Goal: Communication & Community: Participate in discussion

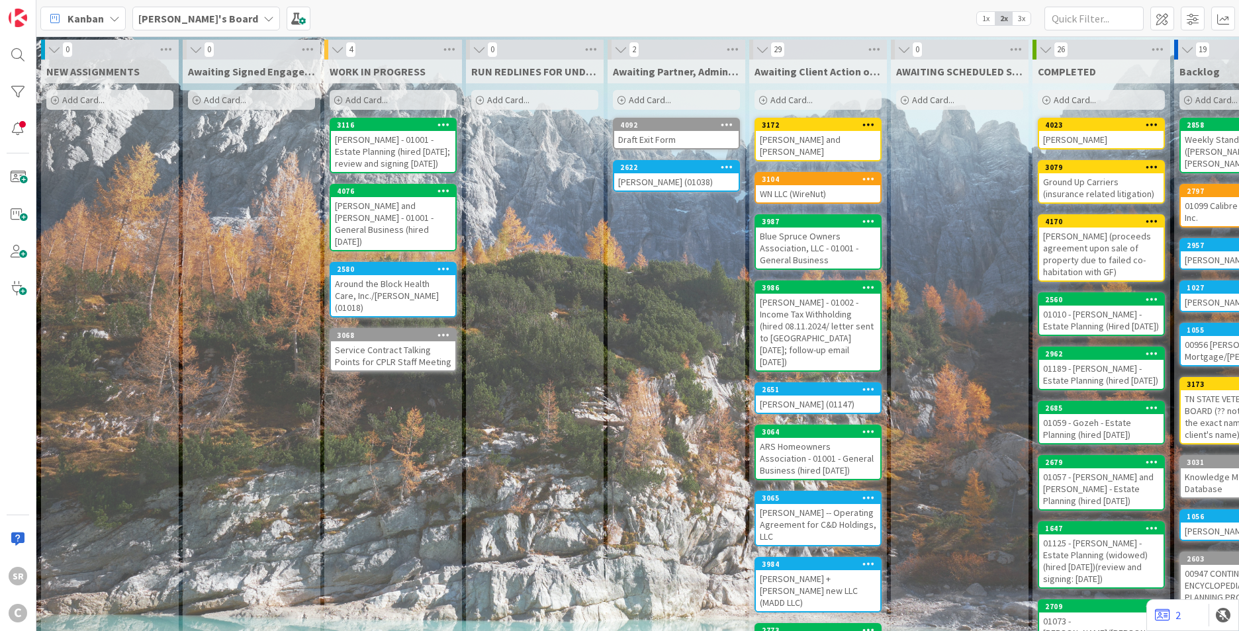
click at [361, 232] on div "[PERSON_NAME] and [PERSON_NAME] - 01001 - General Business (hired [DATE])" at bounding box center [393, 223] width 124 height 53
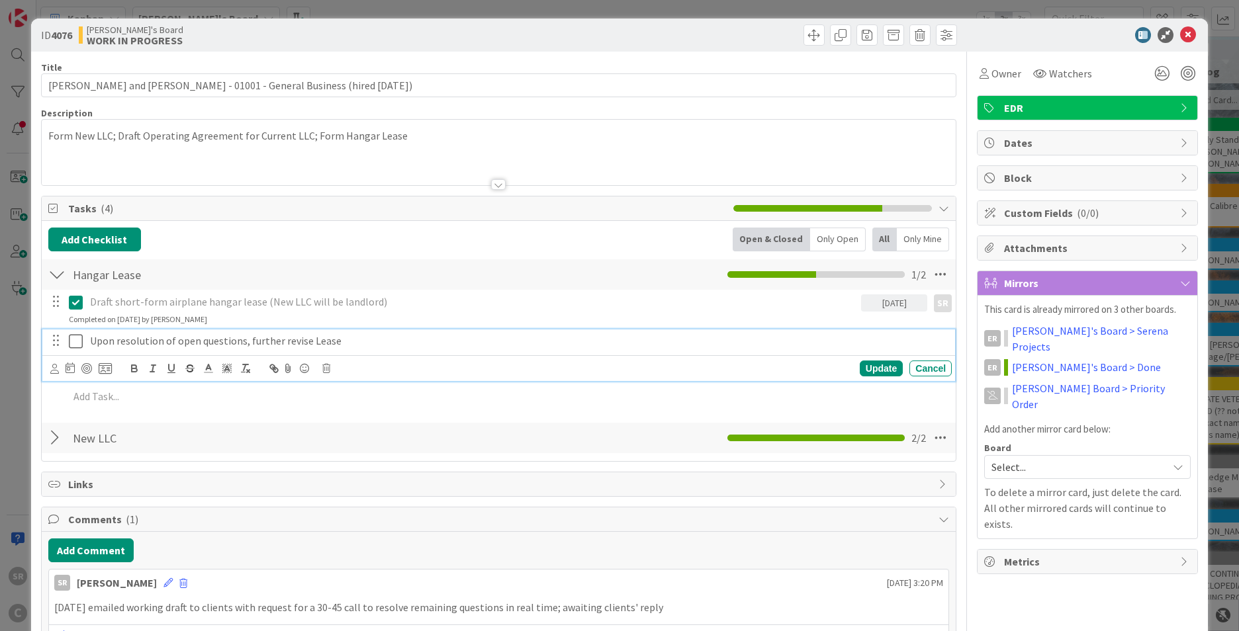
click at [74, 341] on icon at bounding box center [76, 341] width 14 height 16
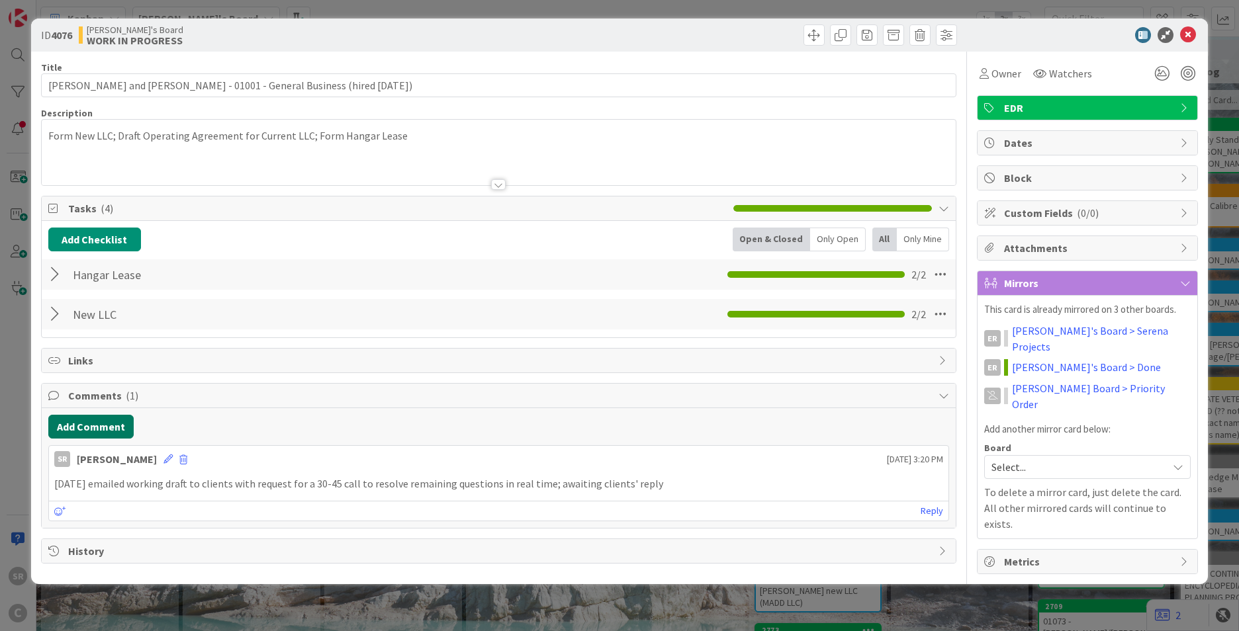
click at [107, 426] on button "Add Comment" at bounding box center [90, 427] width 85 height 24
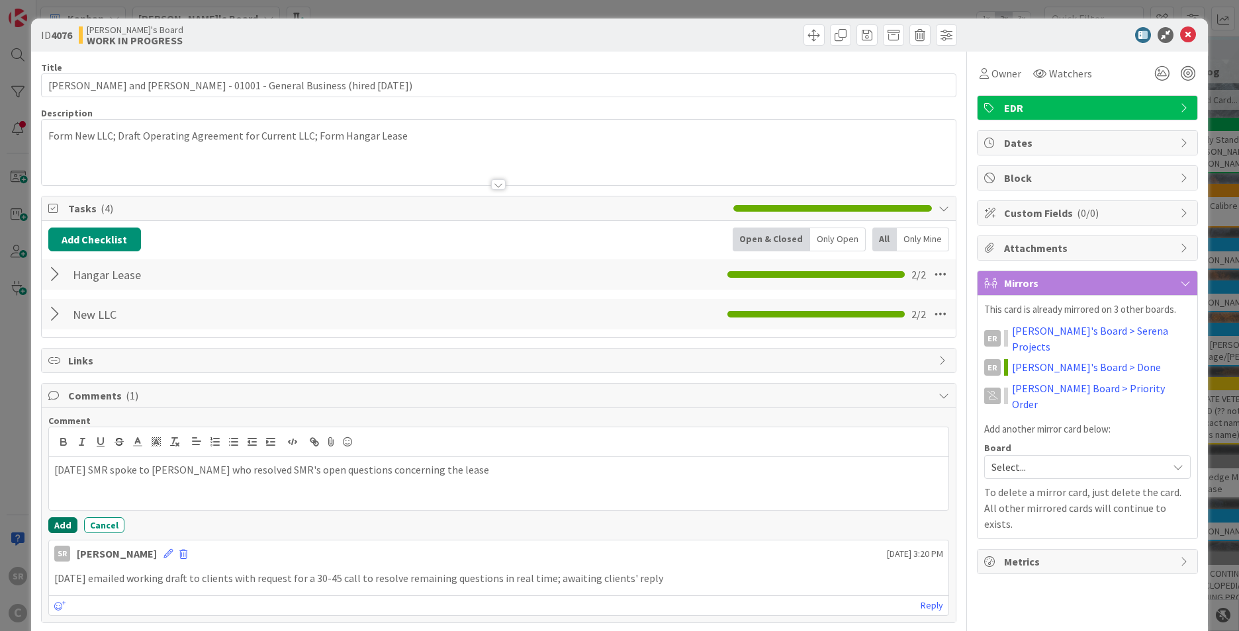
click at [62, 524] on button "Add" at bounding box center [62, 525] width 29 height 16
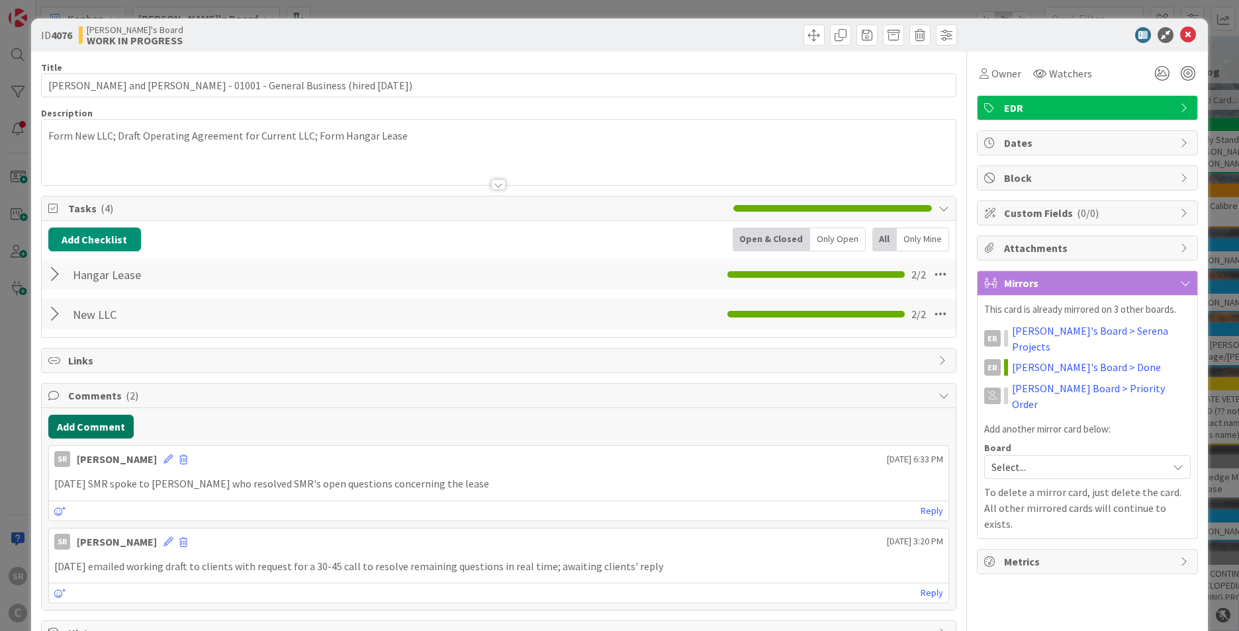
click at [90, 423] on button "Add Comment" at bounding box center [90, 427] width 85 height 24
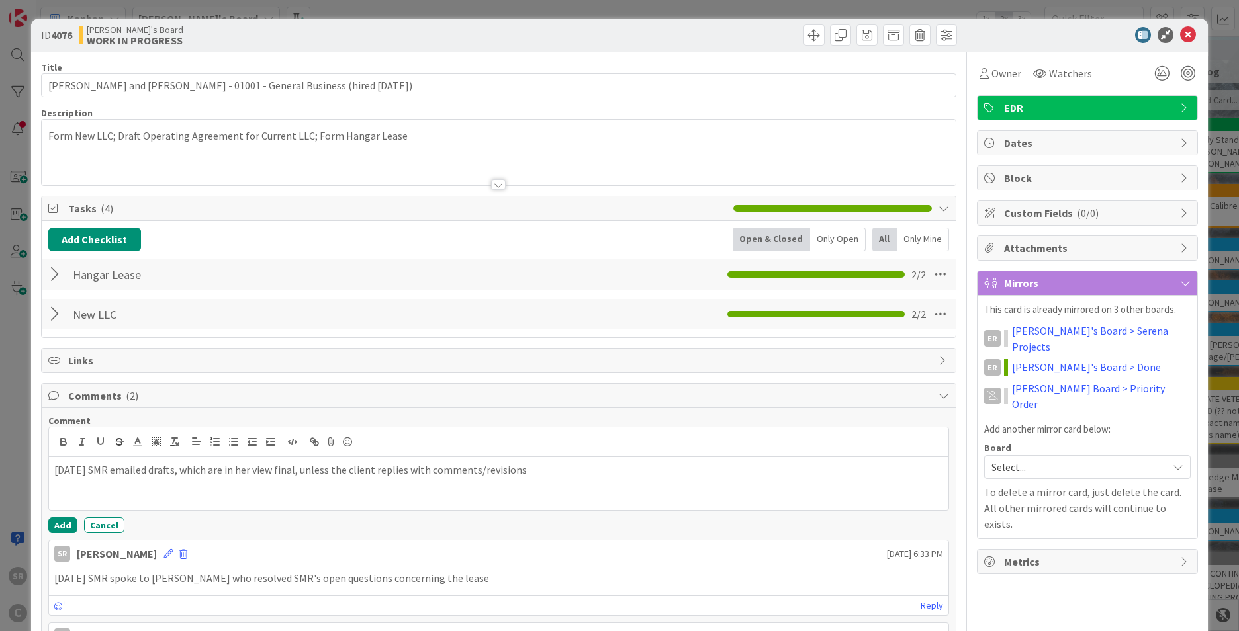
click at [54, 273] on div at bounding box center [56, 275] width 17 height 24
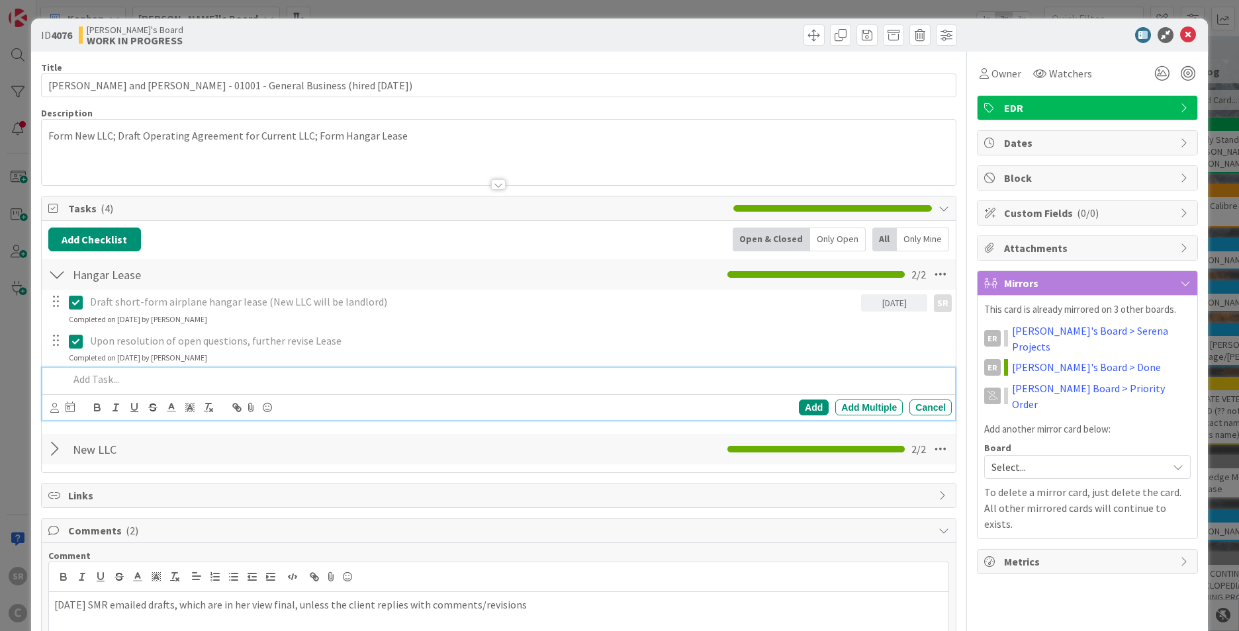
click at [97, 380] on p at bounding box center [507, 379] width 877 height 15
click at [806, 404] on div "Add" at bounding box center [814, 408] width 30 height 16
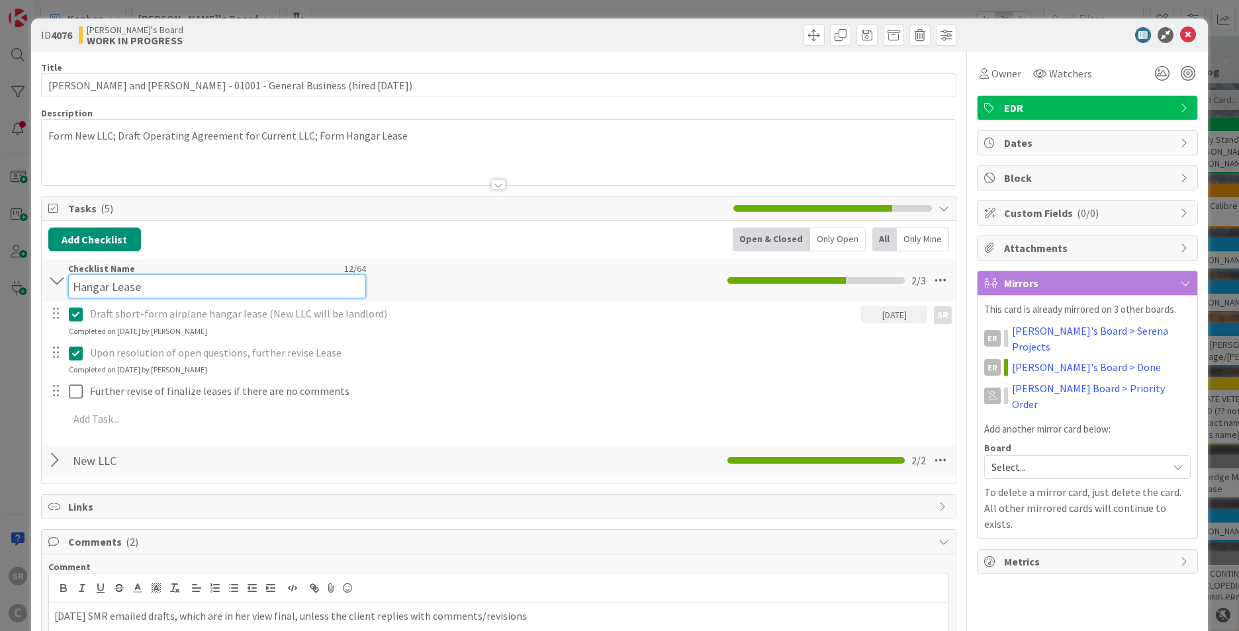
click at [115, 277] on input "Hangar Lease" at bounding box center [217, 287] width 298 height 24
click at [72, 286] on input "Hangar Lease" at bounding box center [217, 287] width 298 height 24
click at [226, 292] on input "Draft Form Hangar Lease" at bounding box center [217, 287] width 298 height 24
type input "Draft Form Hangar Leases (Force Aviation and Check-6.1 Flyers)"
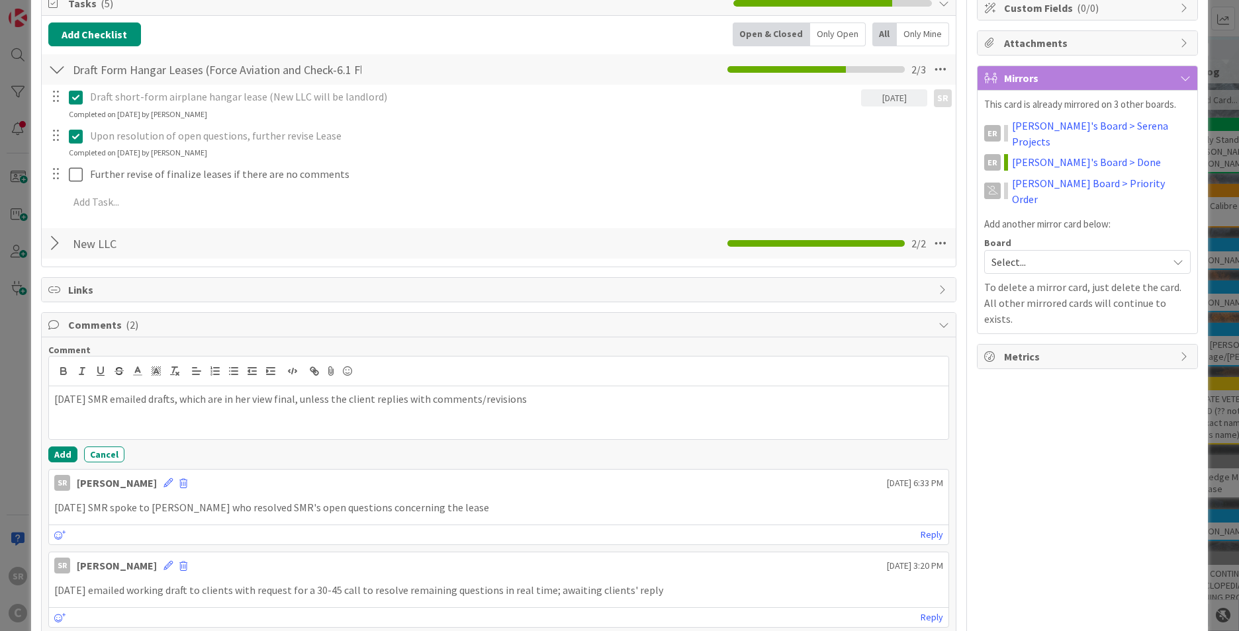
scroll to position [207, 0]
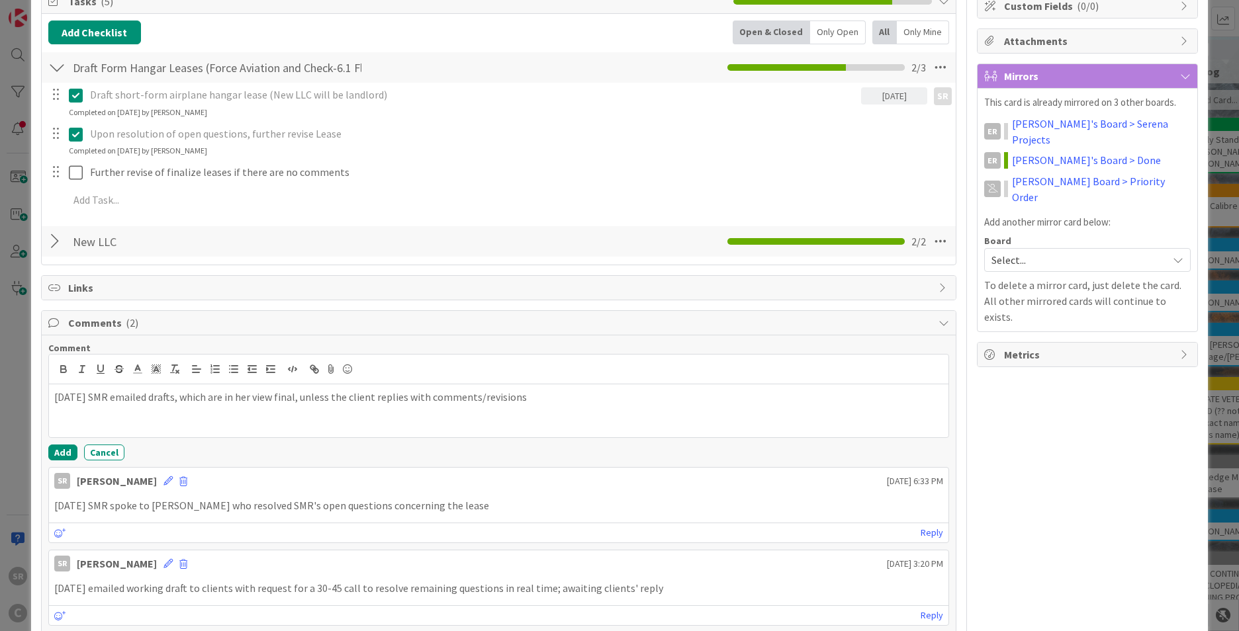
click at [179, 506] on p "[DATE] SMR spoke to [PERSON_NAME] who resolved SMR's open questions concerning …" at bounding box center [498, 505] width 889 height 15
click at [163, 477] on icon at bounding box center [167, 480] width 9 height 9
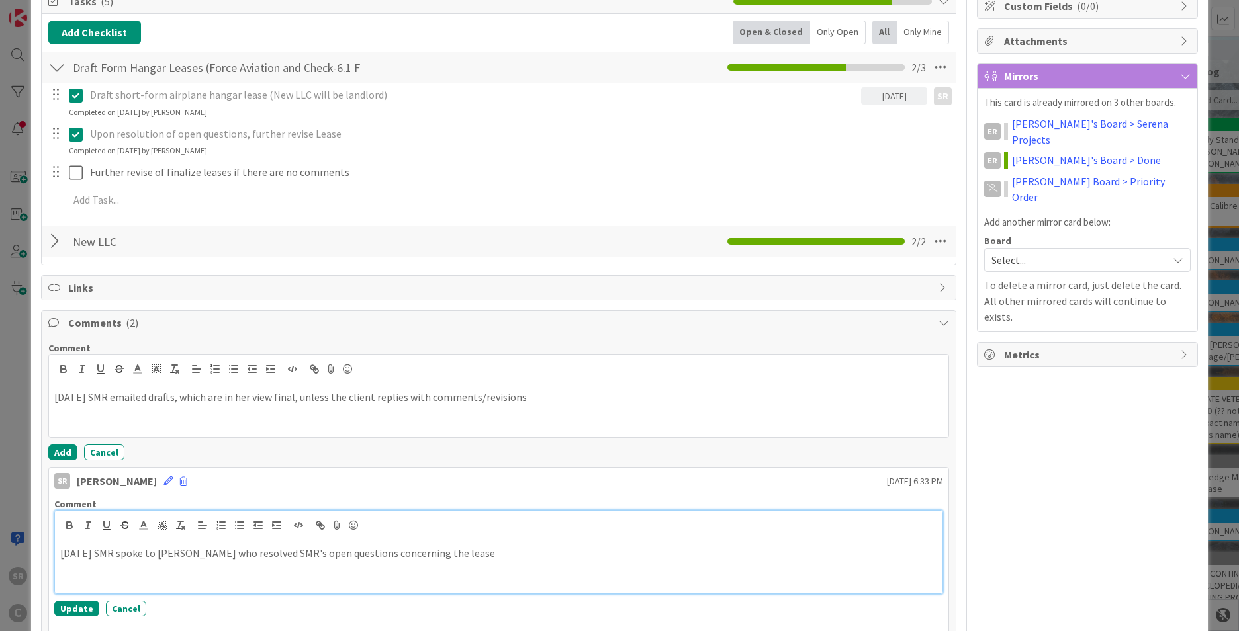
click at [549, 566] on div "[DATE] SMR spoke to [PERSON_NAME] who resolved SMR's open questions concerning …" at bounding box center [498, 567] width 887 height 53
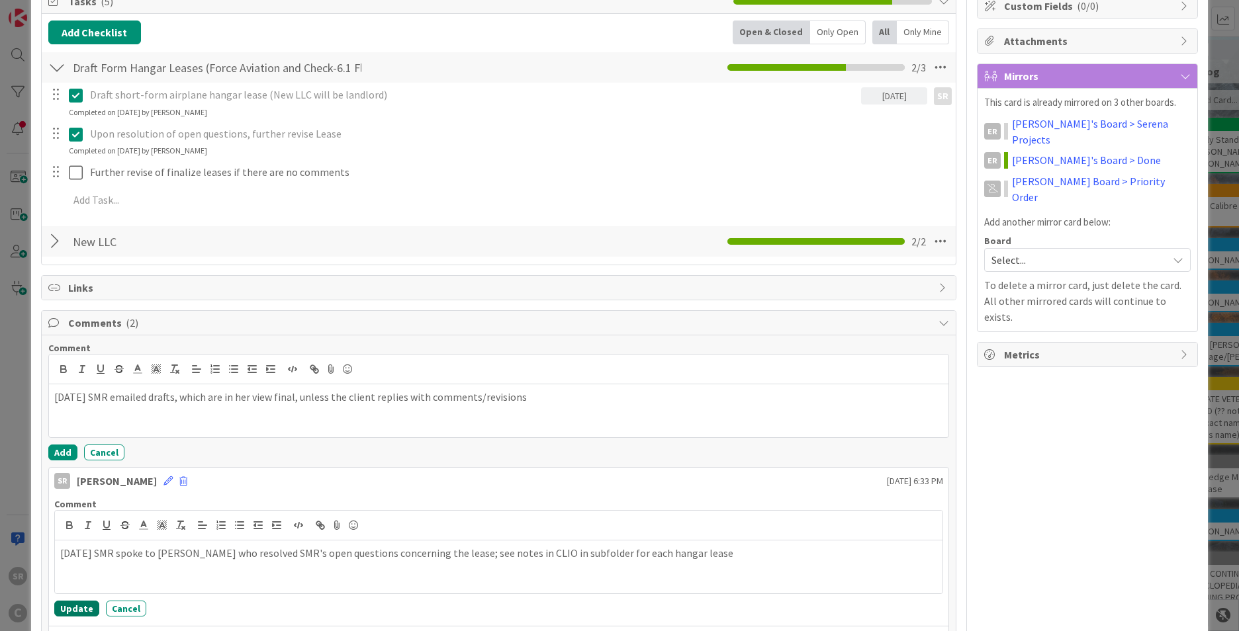
click at [78, 607] on button "Update" at bounding box center [76, 609] width 45 height 16
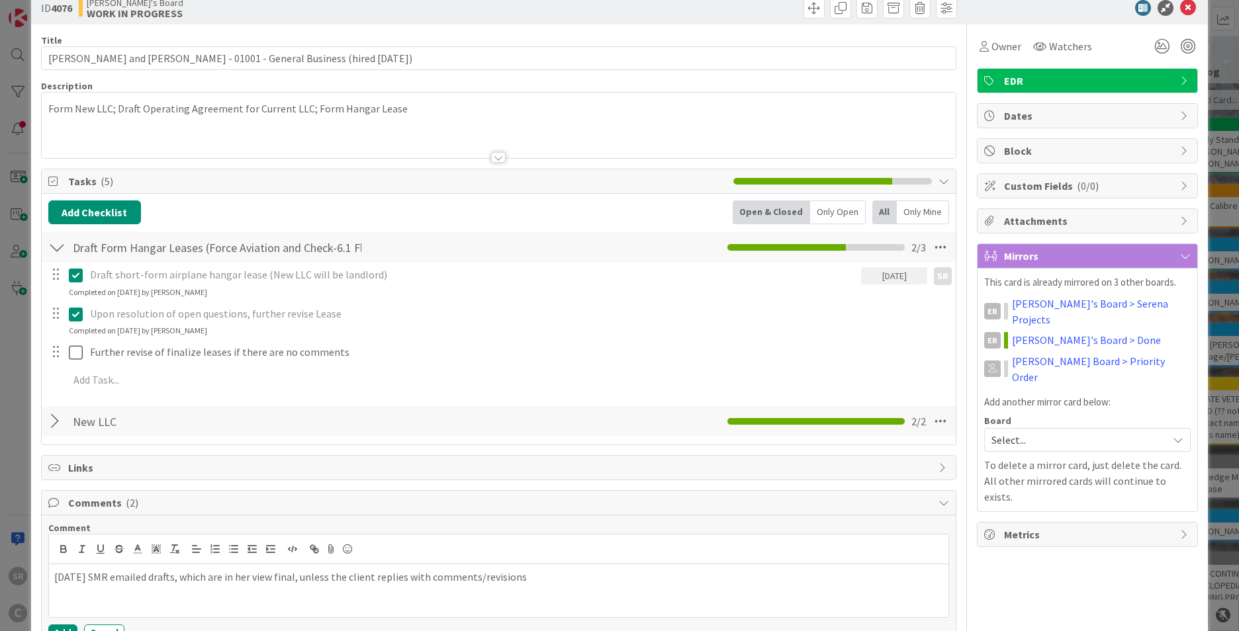
scroll to position [0, 0]
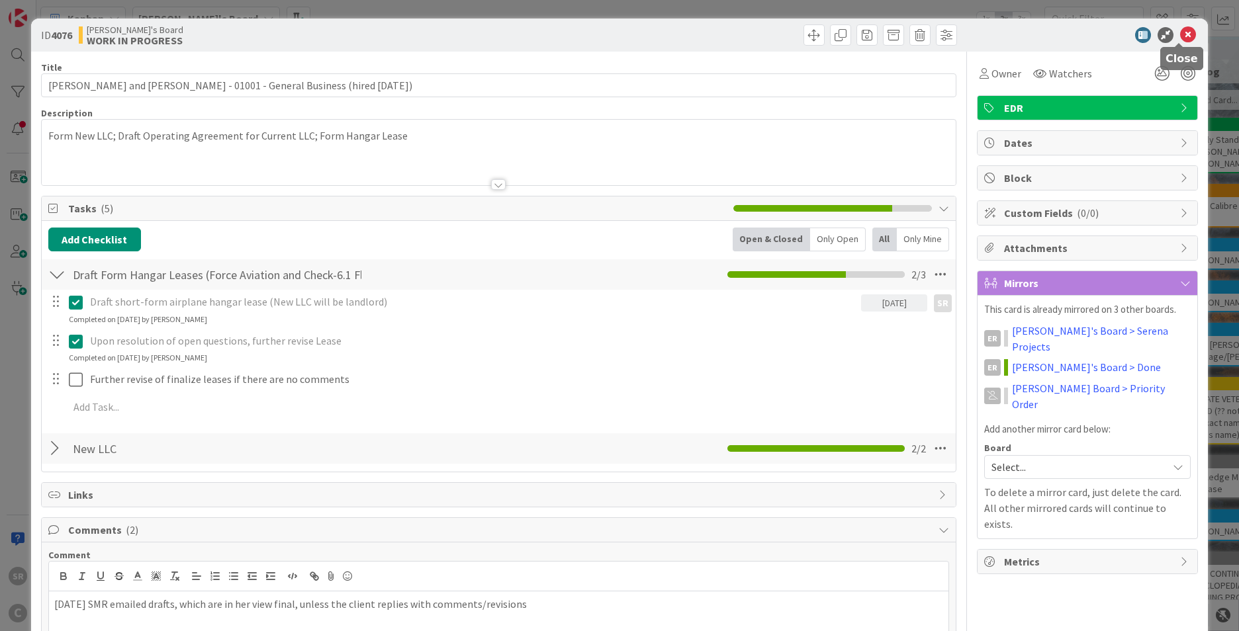
click at [1180, 32] on icon at bounding box center [1188, 35] width 16 height 16
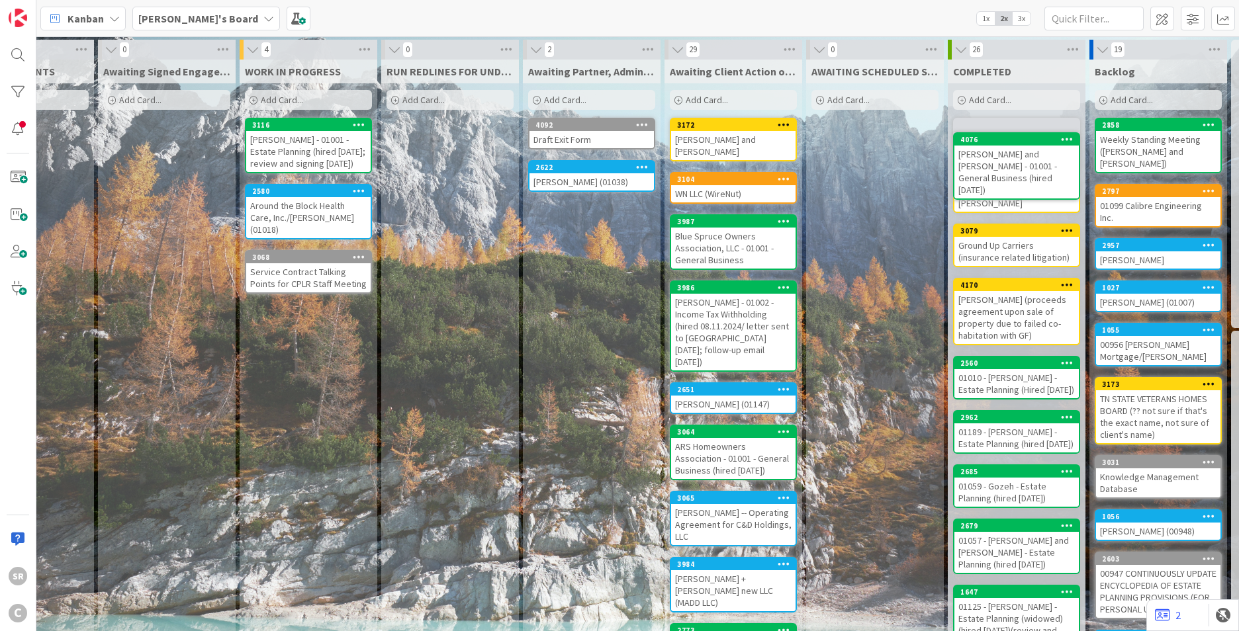
scroll to position [0, 87]
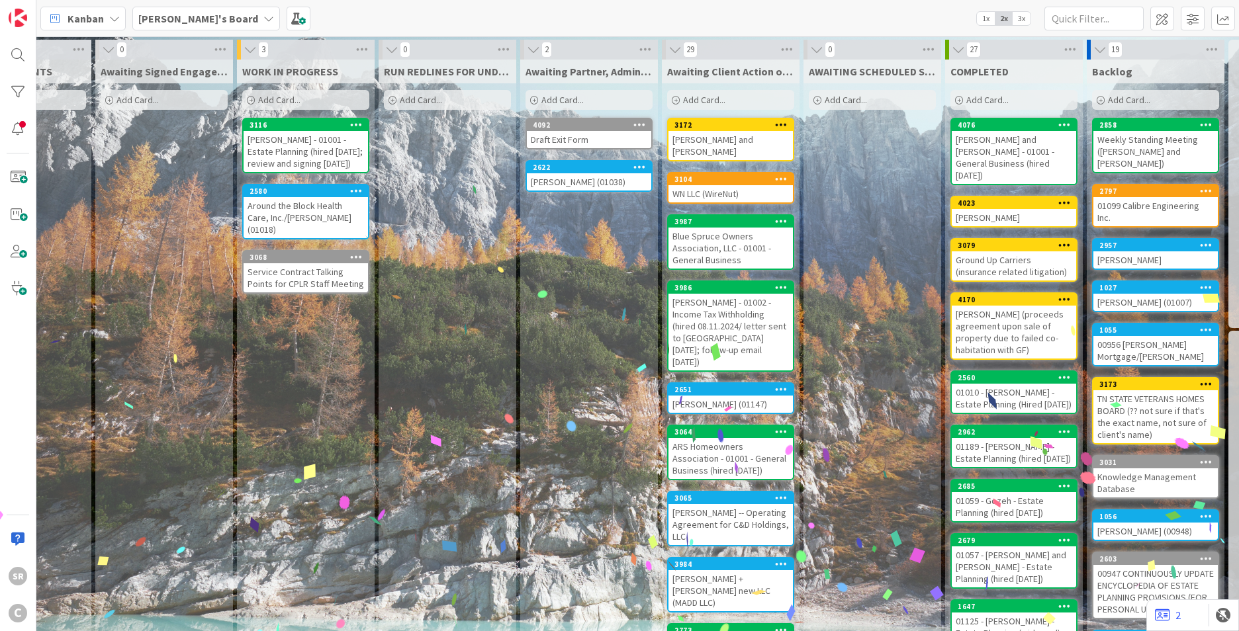
click at [1003, 257] on div "Ground Up Carriers (insurance related litigation)" at bounding box center [1013, 265] width 124 height 29
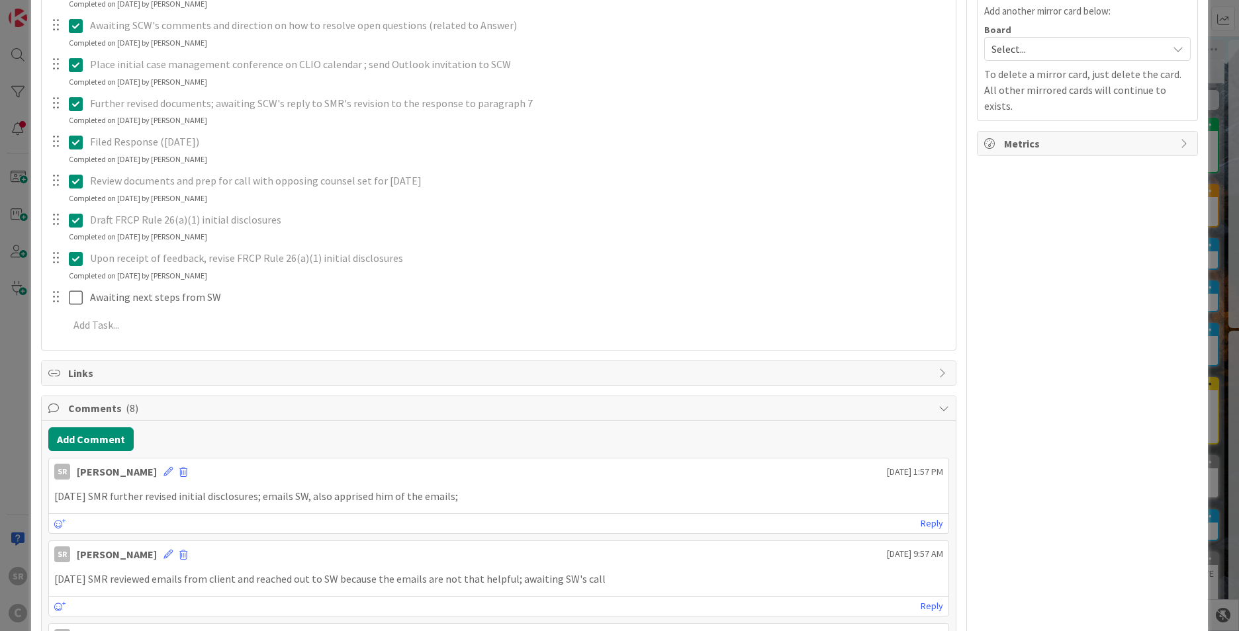
scroll to position [362, 0]
click at [104, 437] on button "Add Comment" at bounding box center [90, 438] width 85 height 24
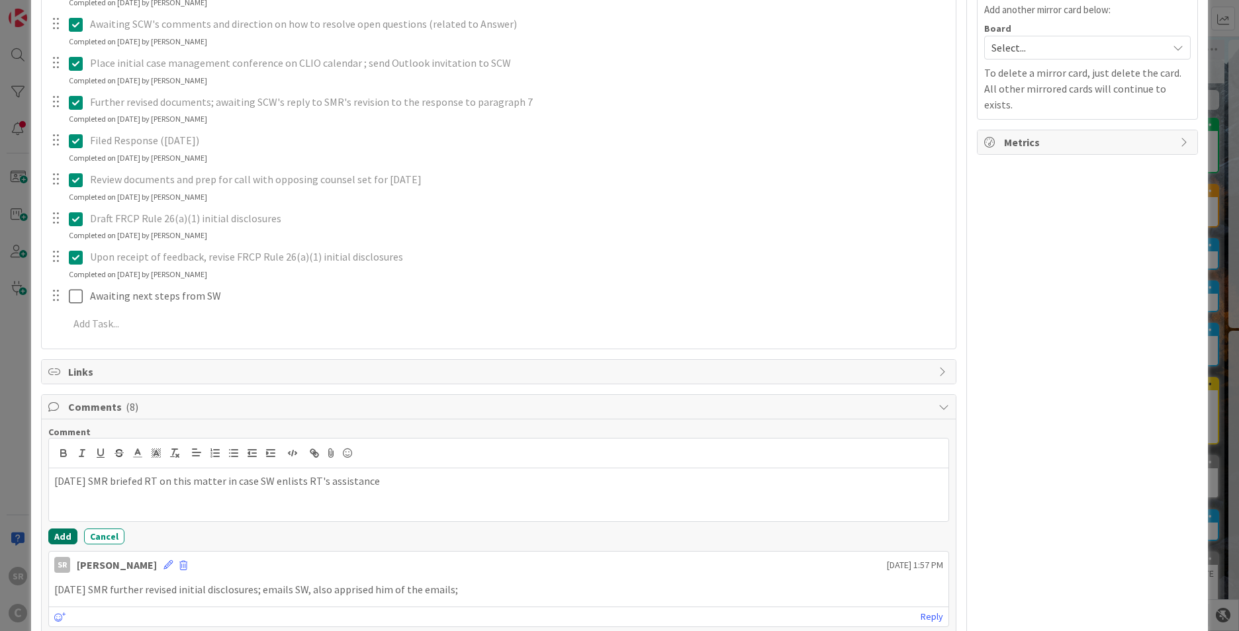
click at [63, 535] on button "Add" at bounding box center [62, 537] width 29 height 16
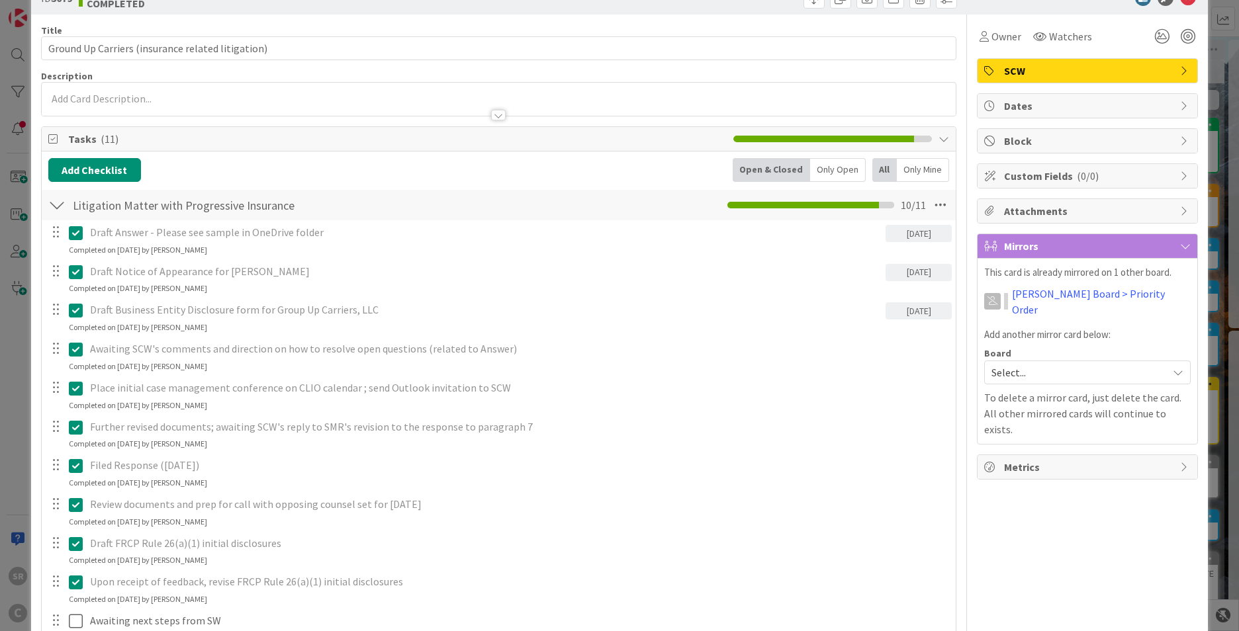
scroll to position [12, 0]
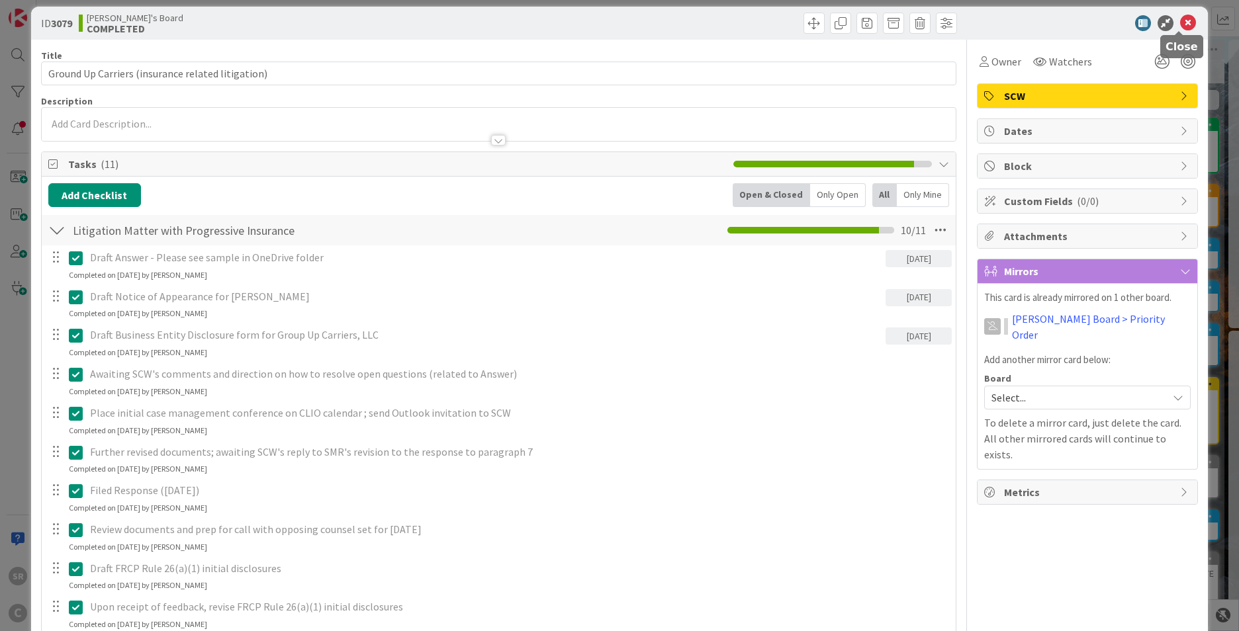
click at [1182, 19] on icon at bounding box center [1188, 23] width 16 height 16
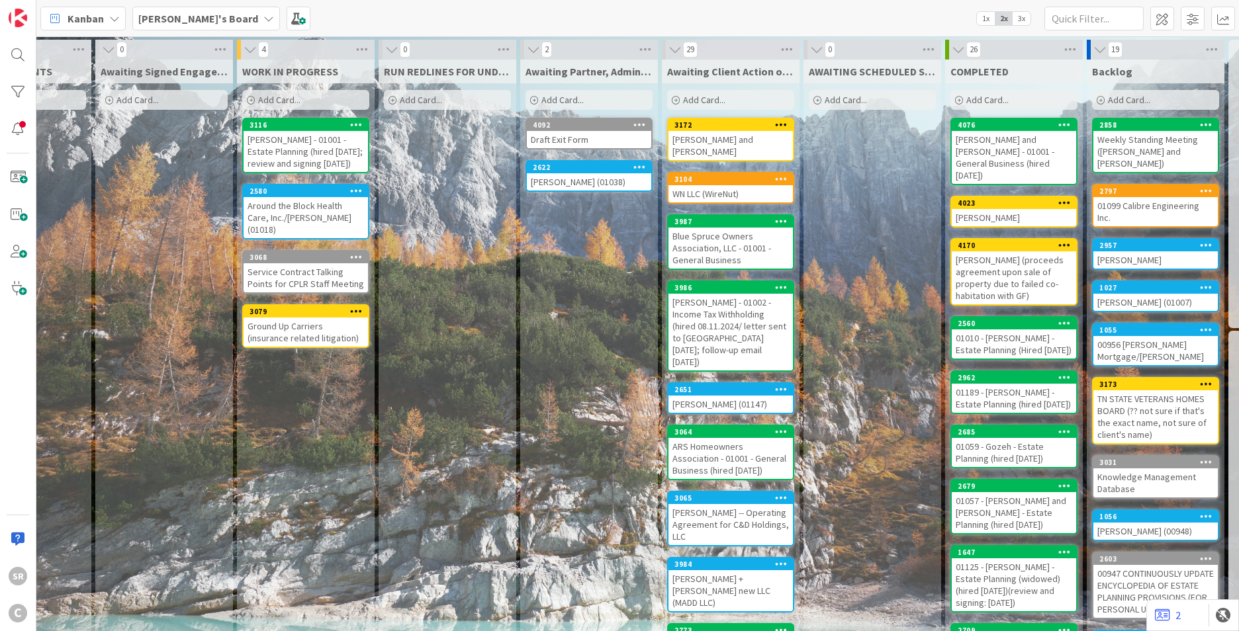
click at [1030, 275] on div "[PERSON_NAME] (proceeds agreement upon sale of property due to failed co-habita…" at bounding box center [1013, 277] width 124 height 53
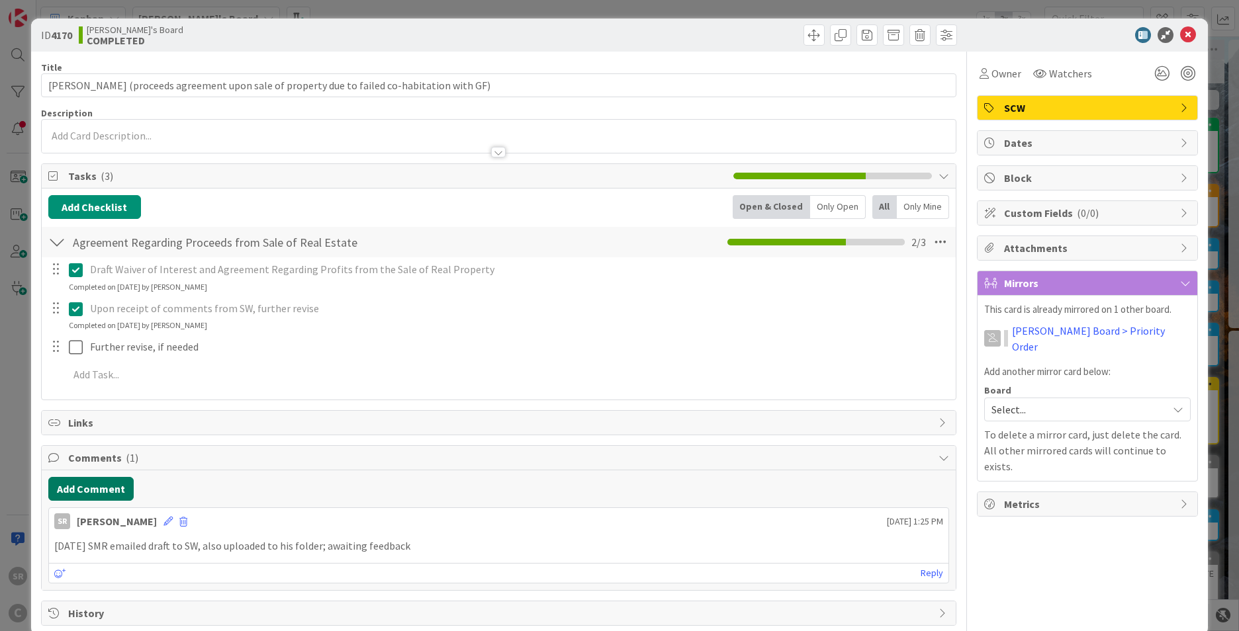
click at [107, 488] on button "Add Comment" at bounding box center [90, 489] width 85 height 24
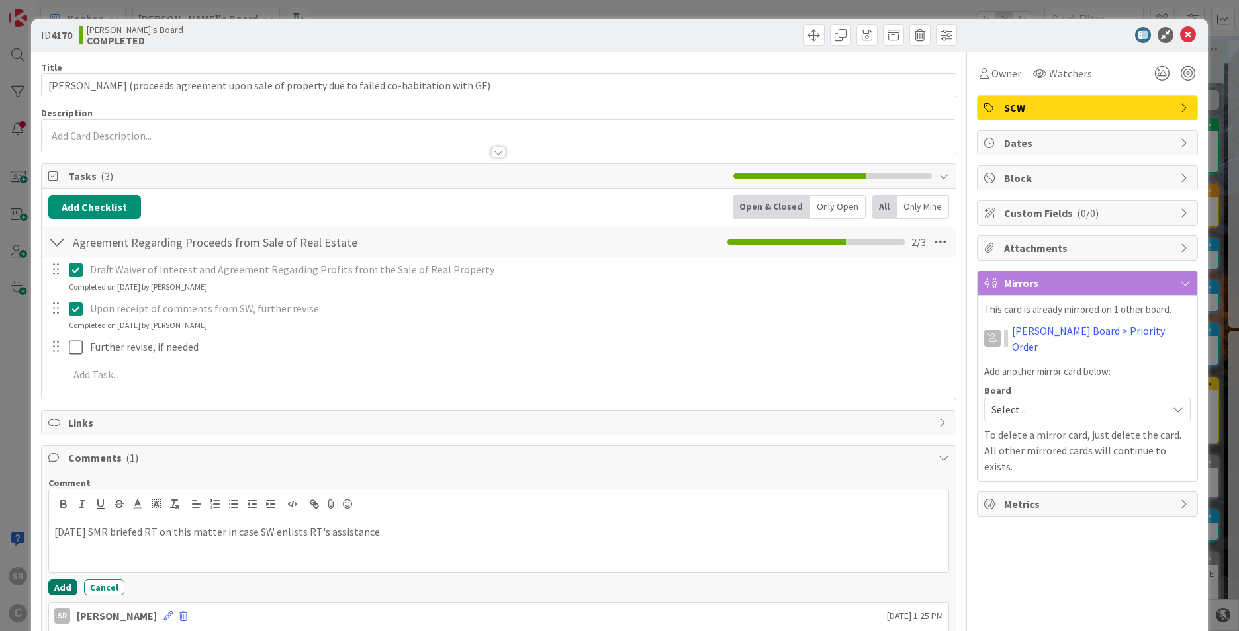
click at [60, 588] on button "Add" at bounding box center [62, 588] width 29 height 16
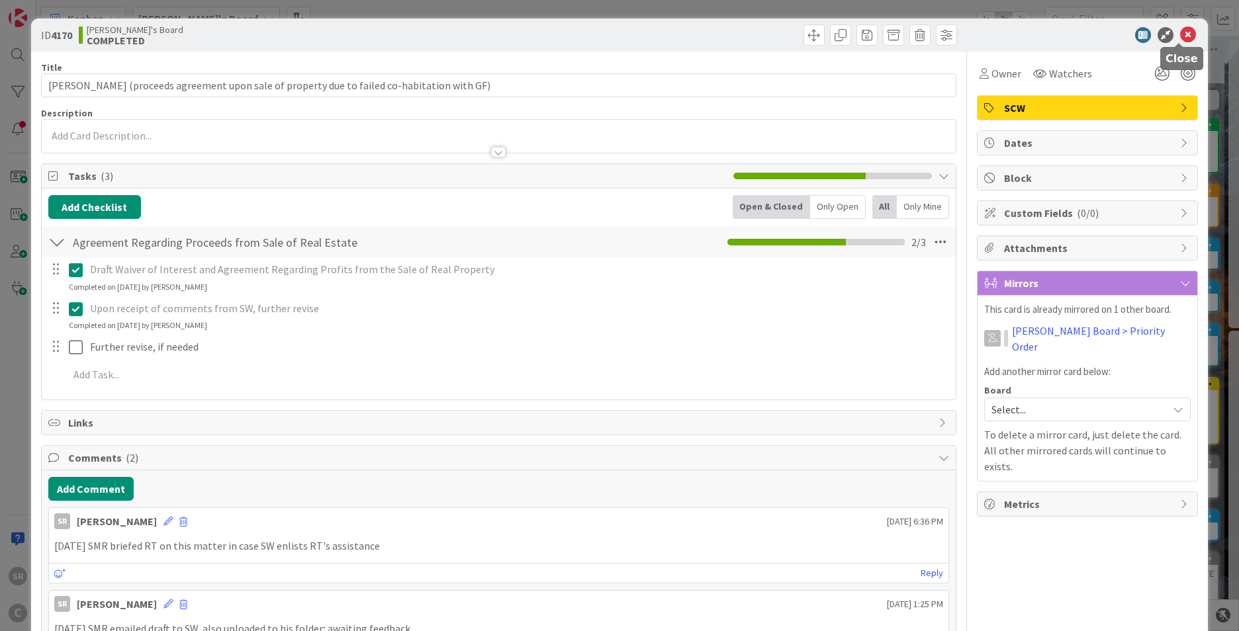
click at [1181, 31] on icon at bounding box center [1188, 35] width 16 height 16
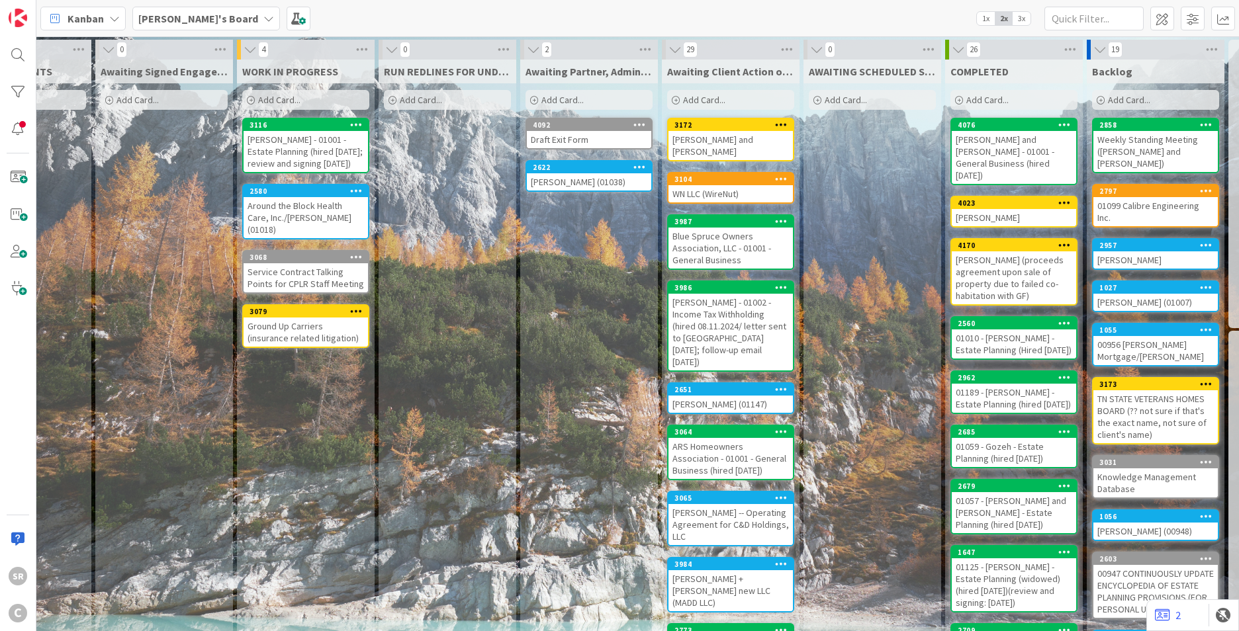
click at [1025, 209] on div "[PERSON_NAME]" at bounding box center [1013, 217] width 124 height 17
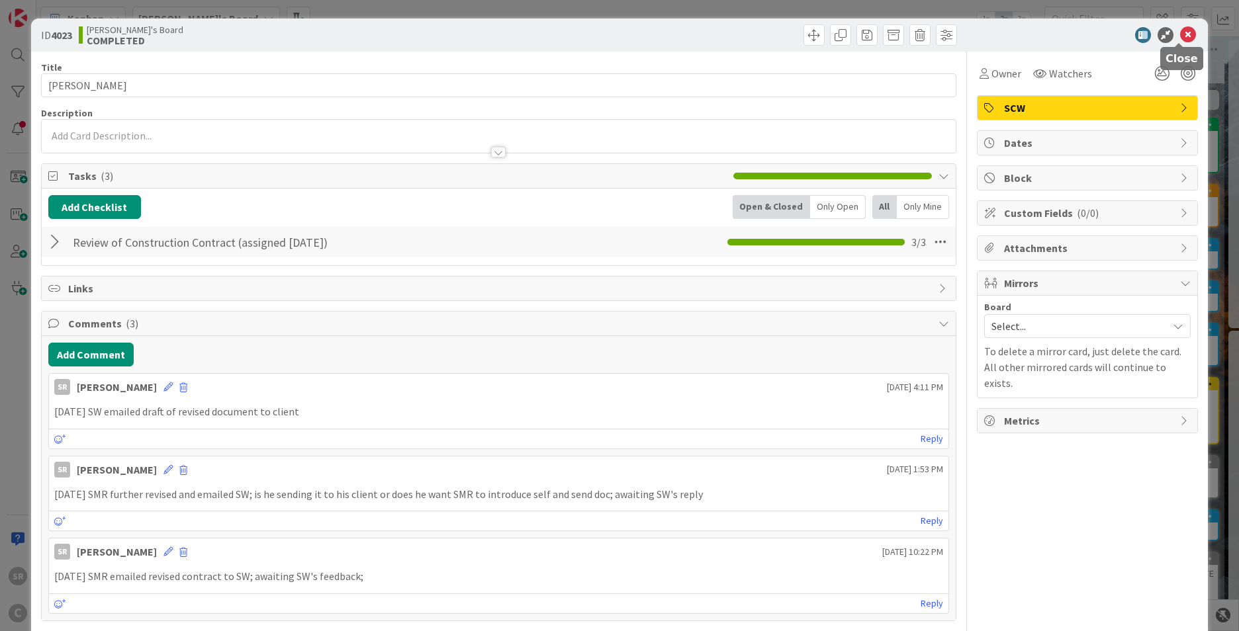
click at [1180, 36] on icon at bounding box center [1188, 35] width 16 height 16
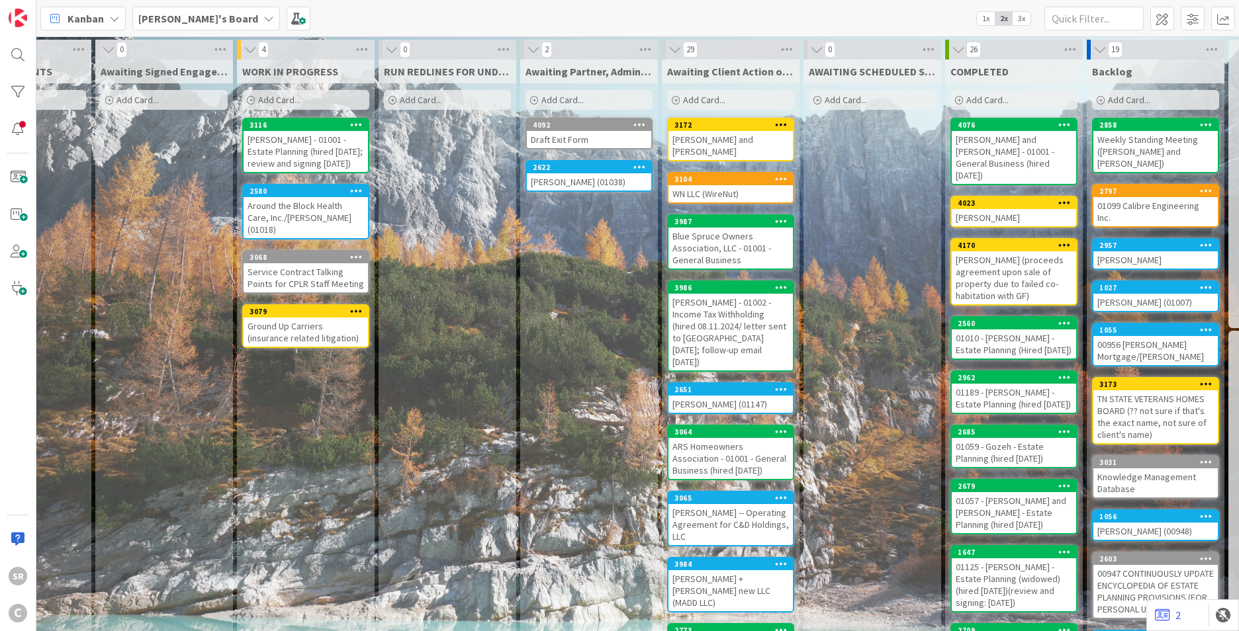
click at [705, 185] on div "WN LLC (WireNut)" at bounding box center [730, 193] width 124 height 17
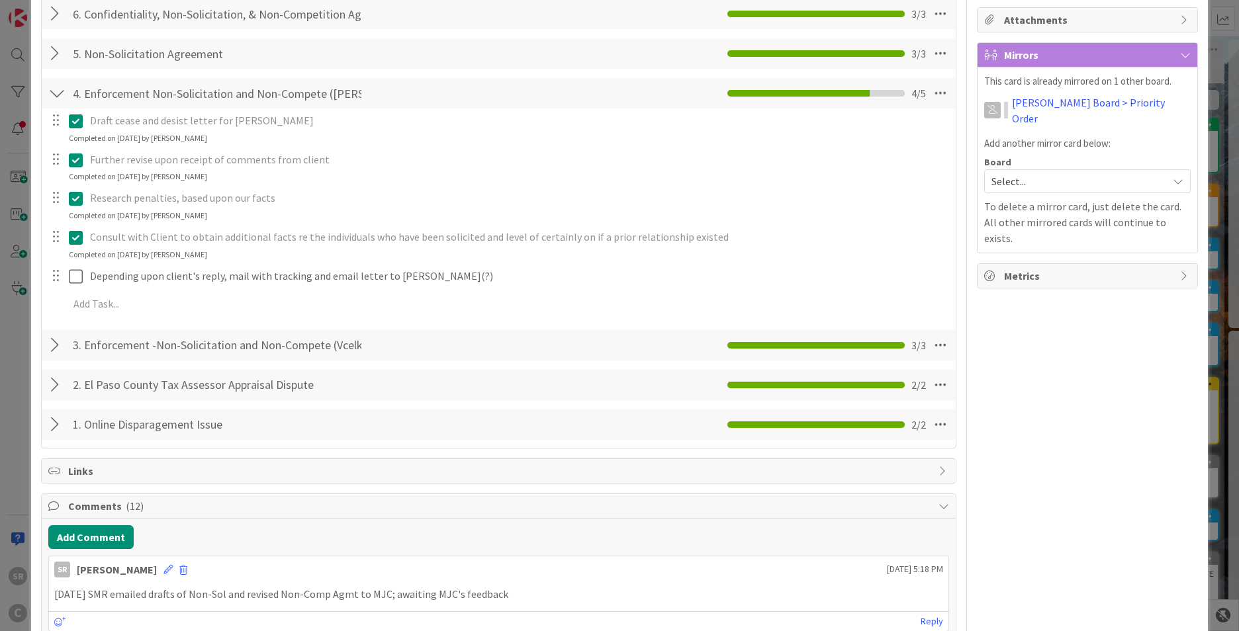
scroll to position [249, 0]
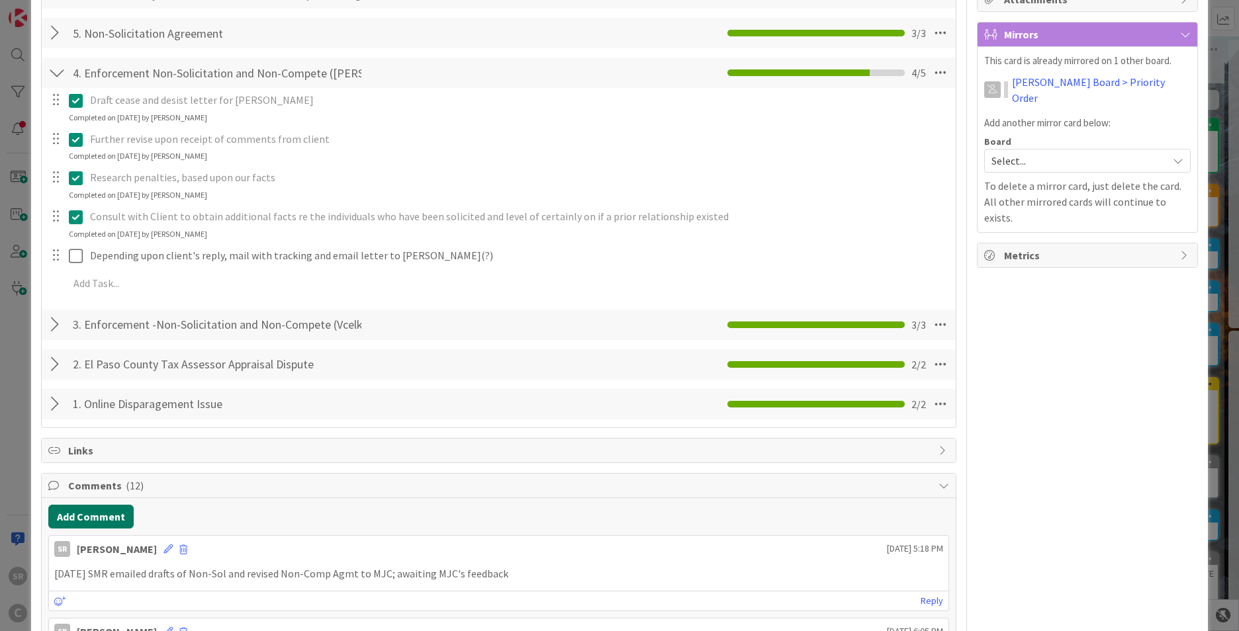
click at [91, 515] on button "Add Comment" at bounding box center [90, 517] width 85 height 24
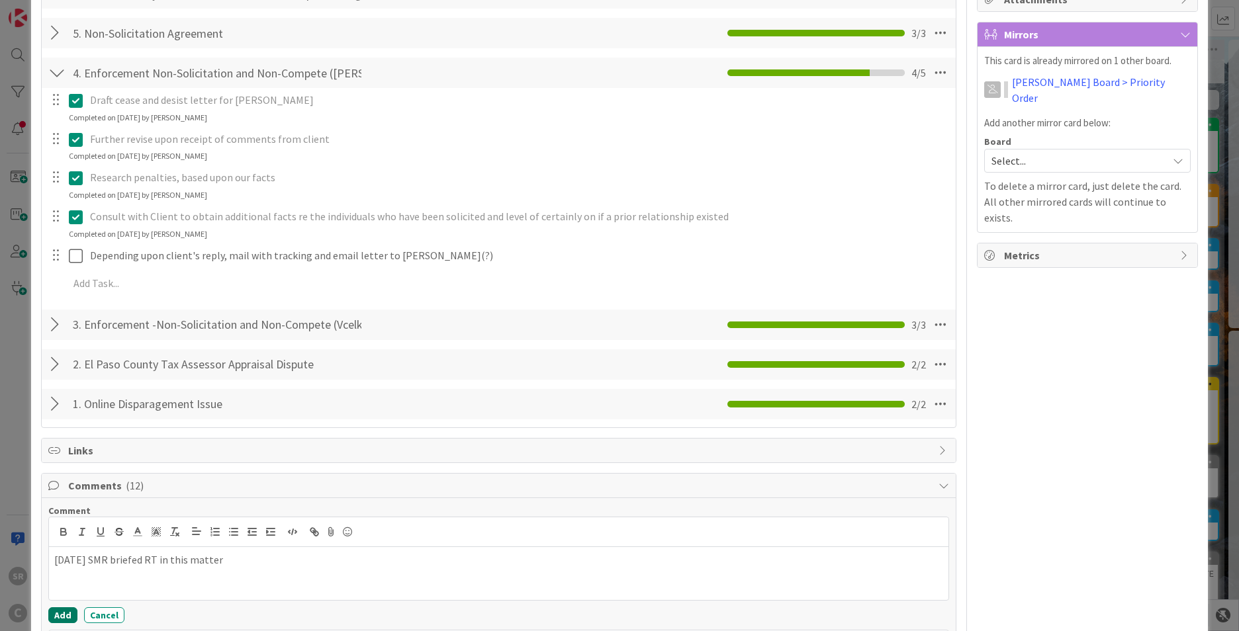
click at [62, 611] on button "Add" at bounding box center [62, 615] width 29 height 16
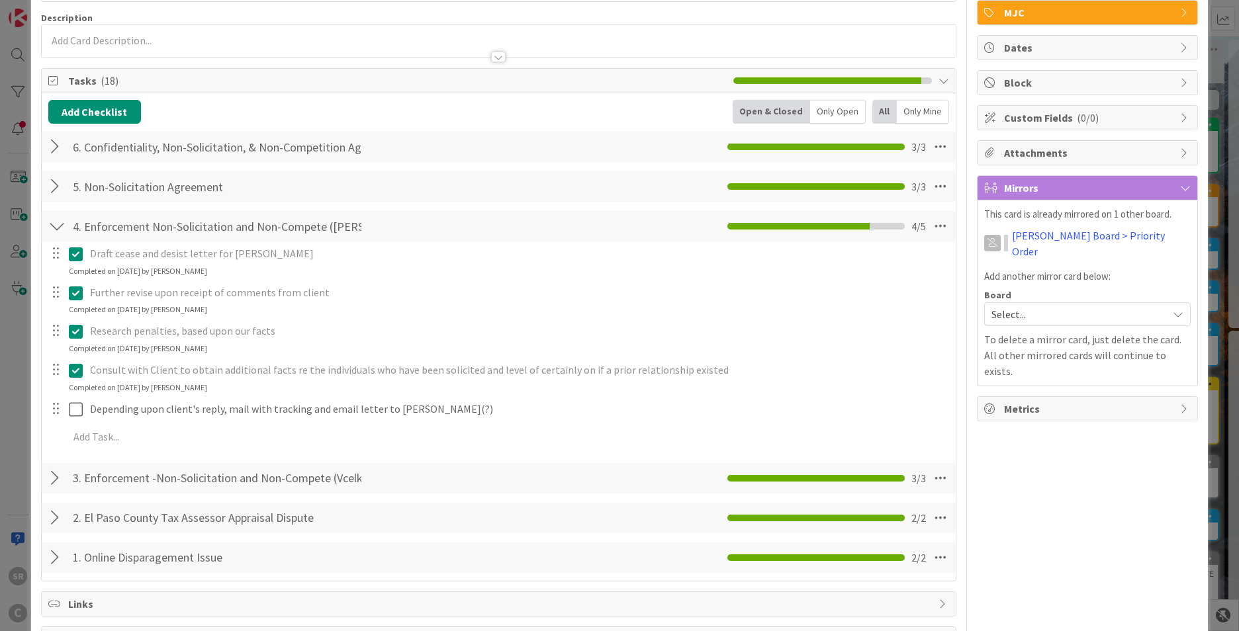
scroll to position [0, 0]
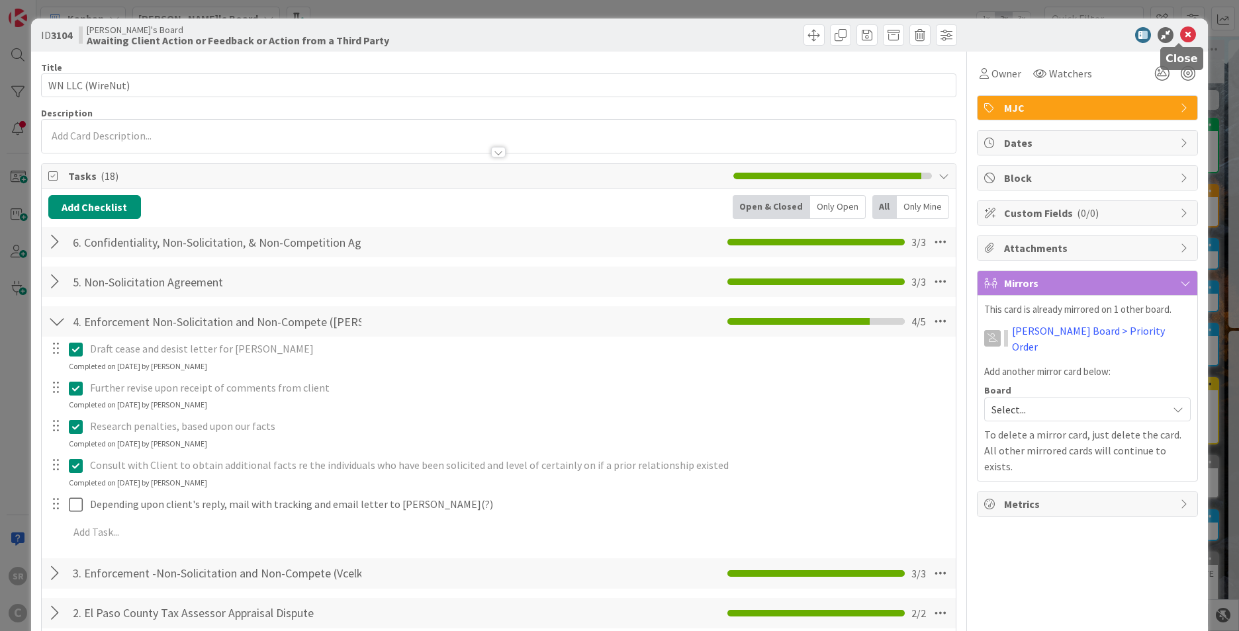
click at [1180, 30] on icon at bounding box center [1188, 35] width 16 height 16
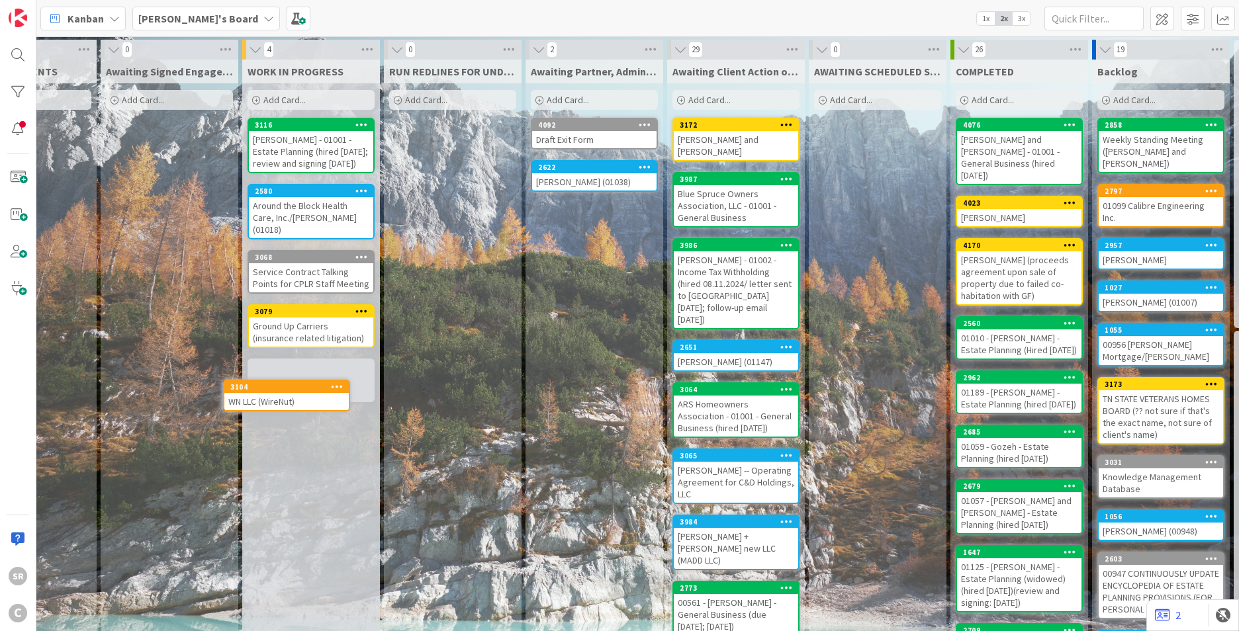
scroll to position [0, 81]
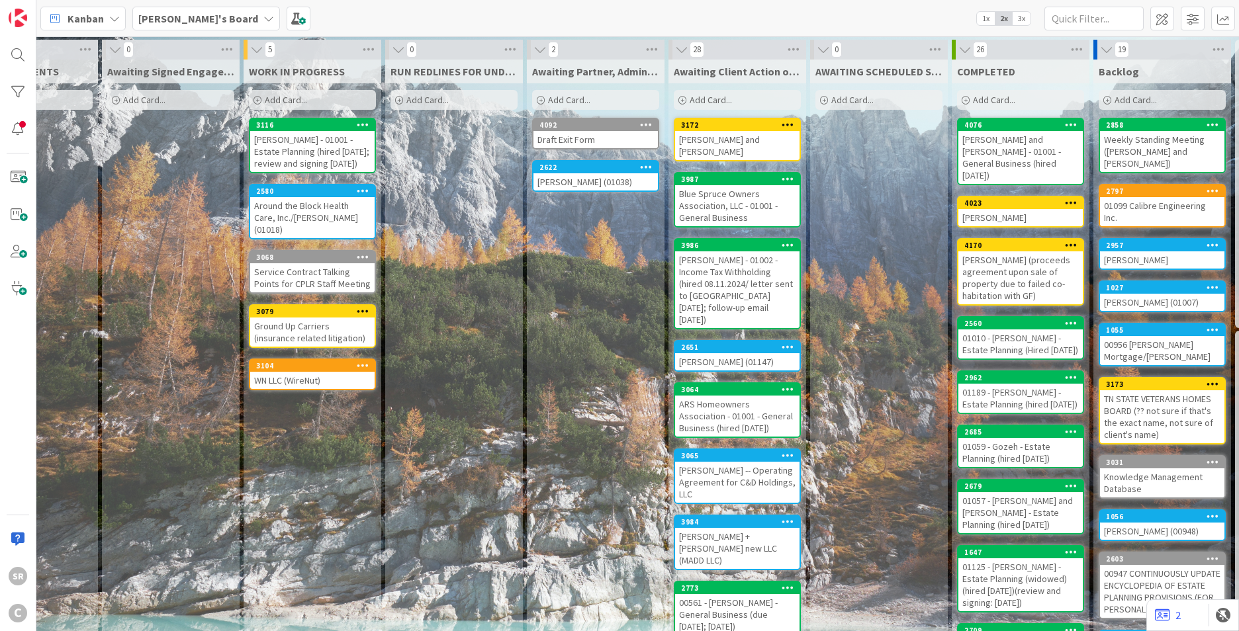
click at [707, 136] on div "[PERSON_NAME] and [PERSON_NAME]" at bounding box center [737, 145] width 124 height 29
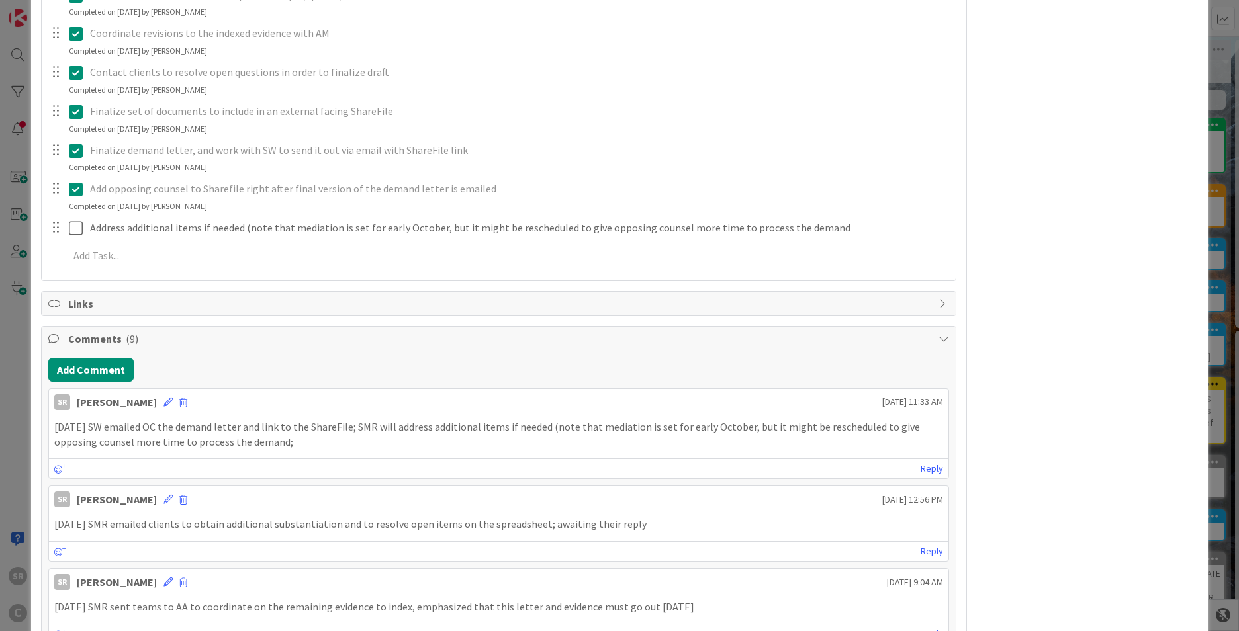
scroll to position [656, 0]
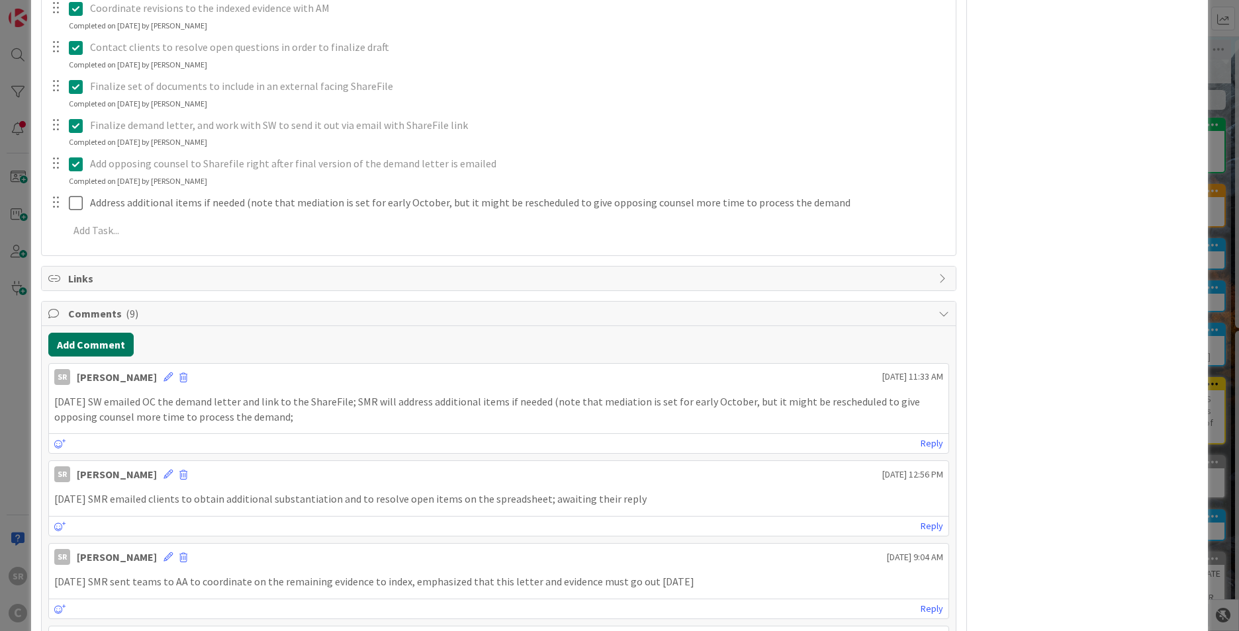
click at [104, 347] on button "Add Comment" at bounding box center [90, 345] width 85 height 24
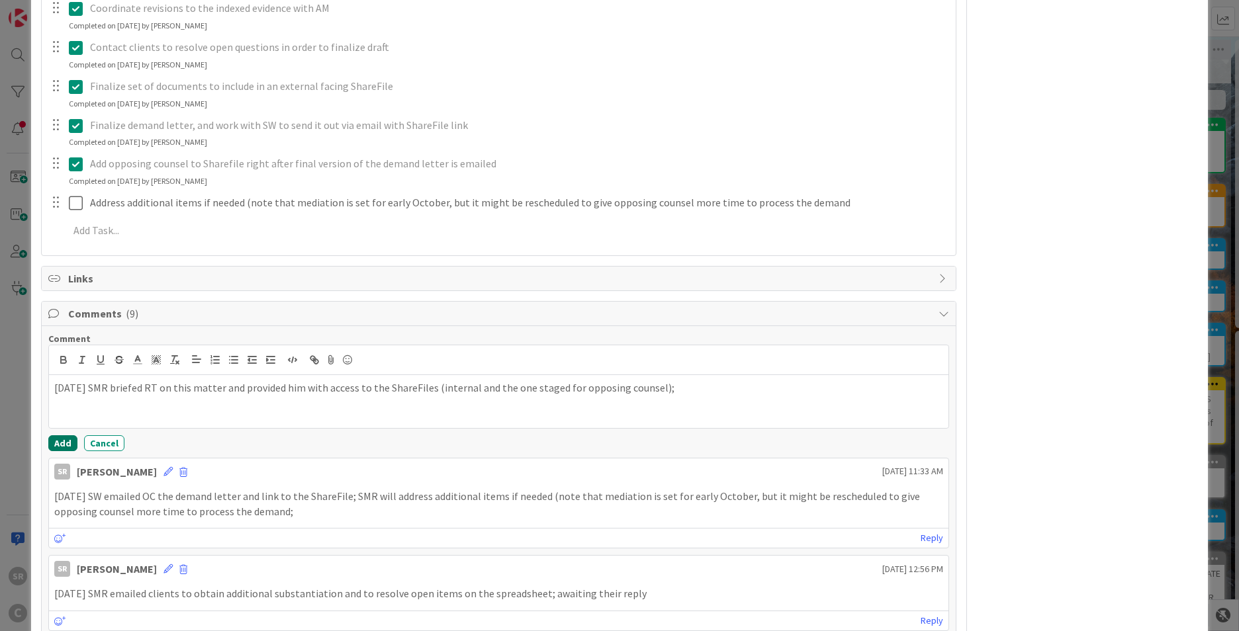
click at [62, 443] on button "Add" at bounding box center [62, 443] width 29 height 16
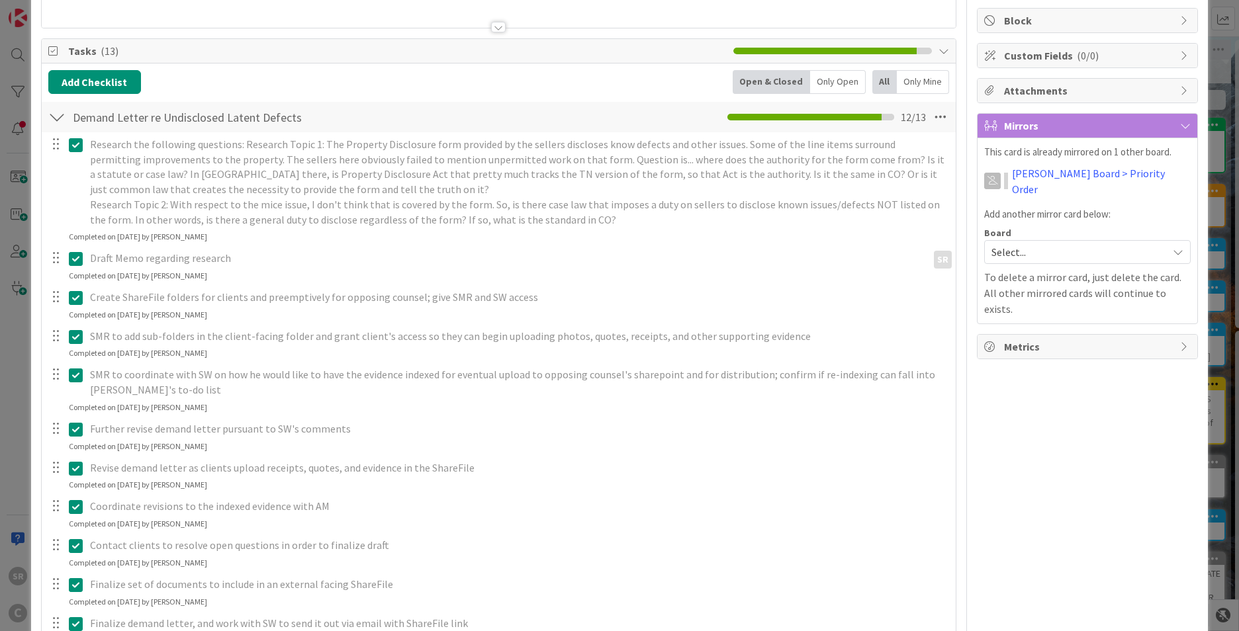
scroll to position [0, 0]
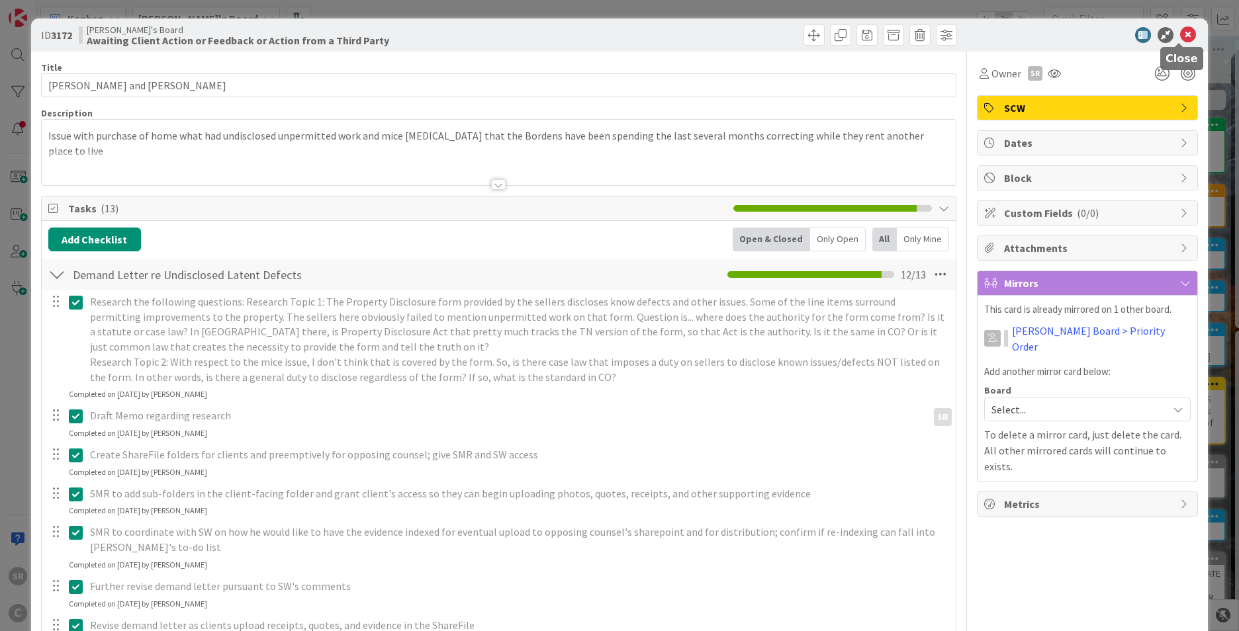
click at [1180, 34] on icon at bounding box center [1188, 35] width 16 height 16
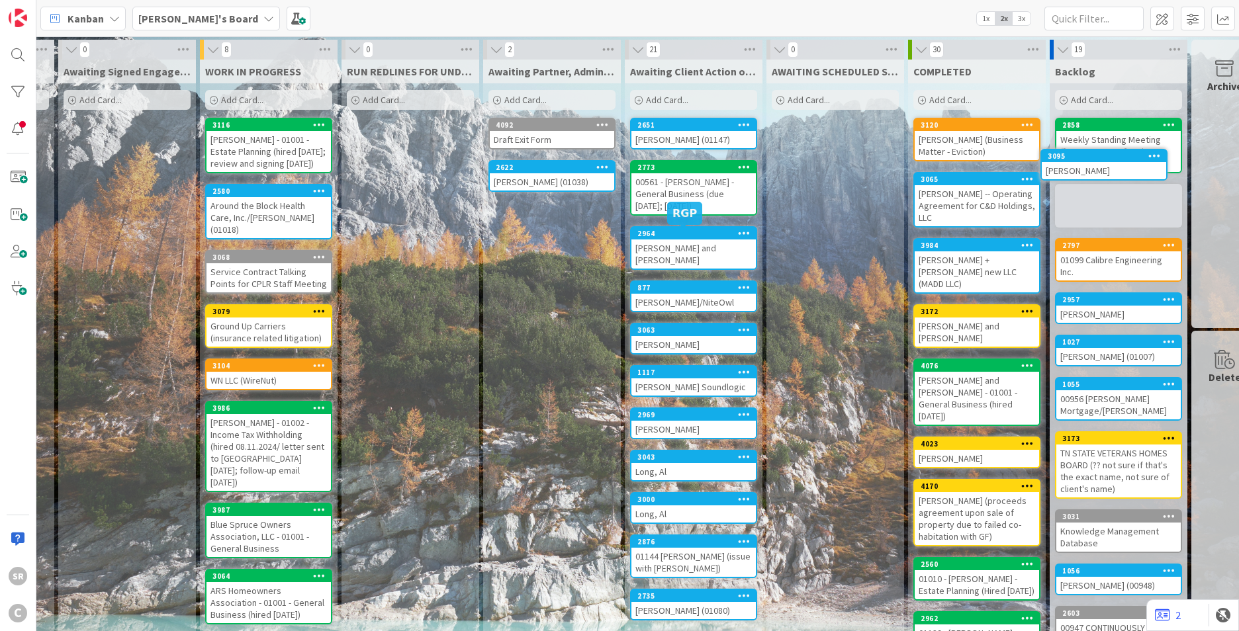
scroll to position [0, 157]
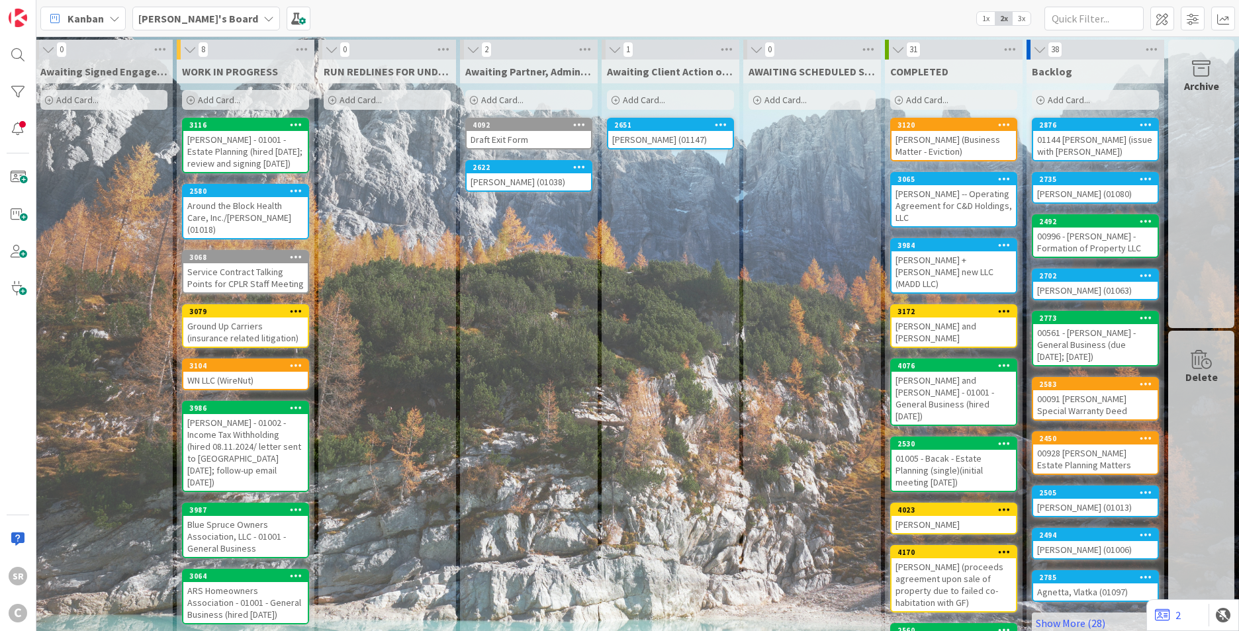
click at [505, 178] on div "[PERSON_NAME] (01038)" at bounding box center [528, 181] width 124 height 17
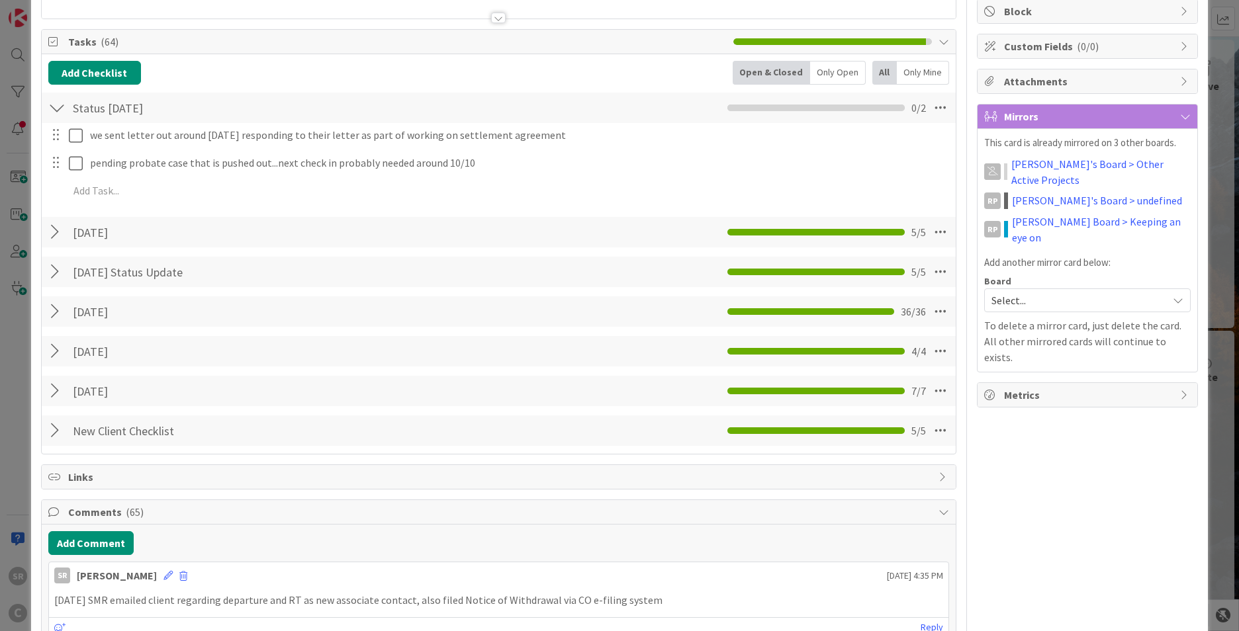
scroll to position [382, 0]
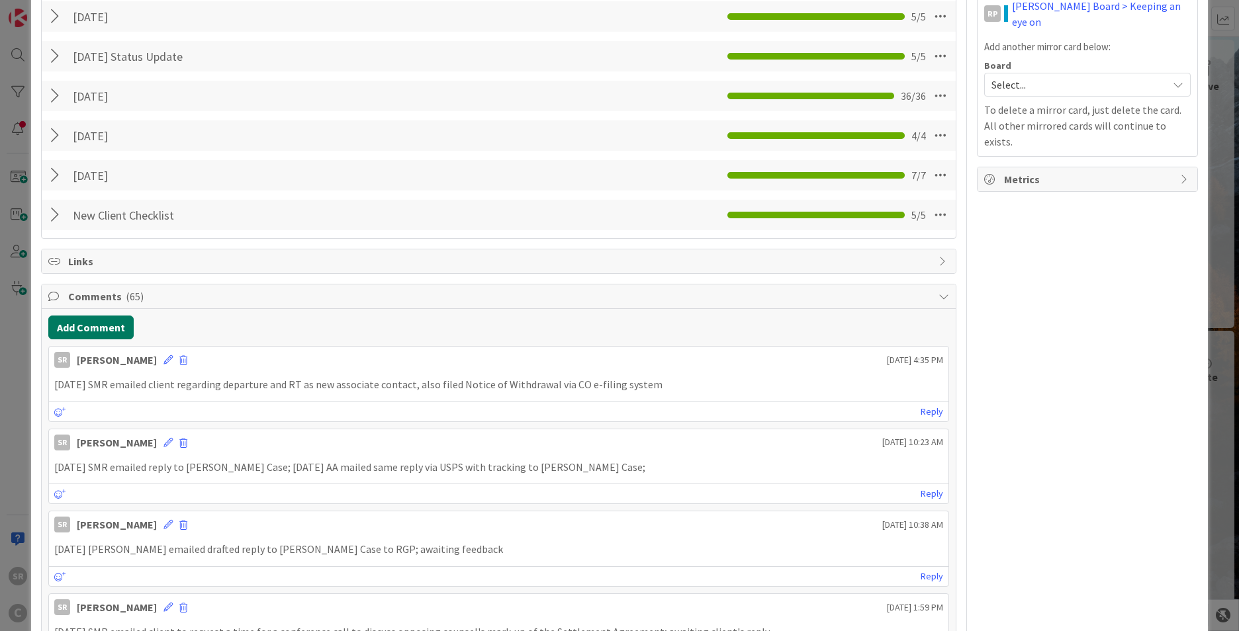
click at [73, 328] on button "Add Comment" at bounding box center [90, 328] width 85 height 24
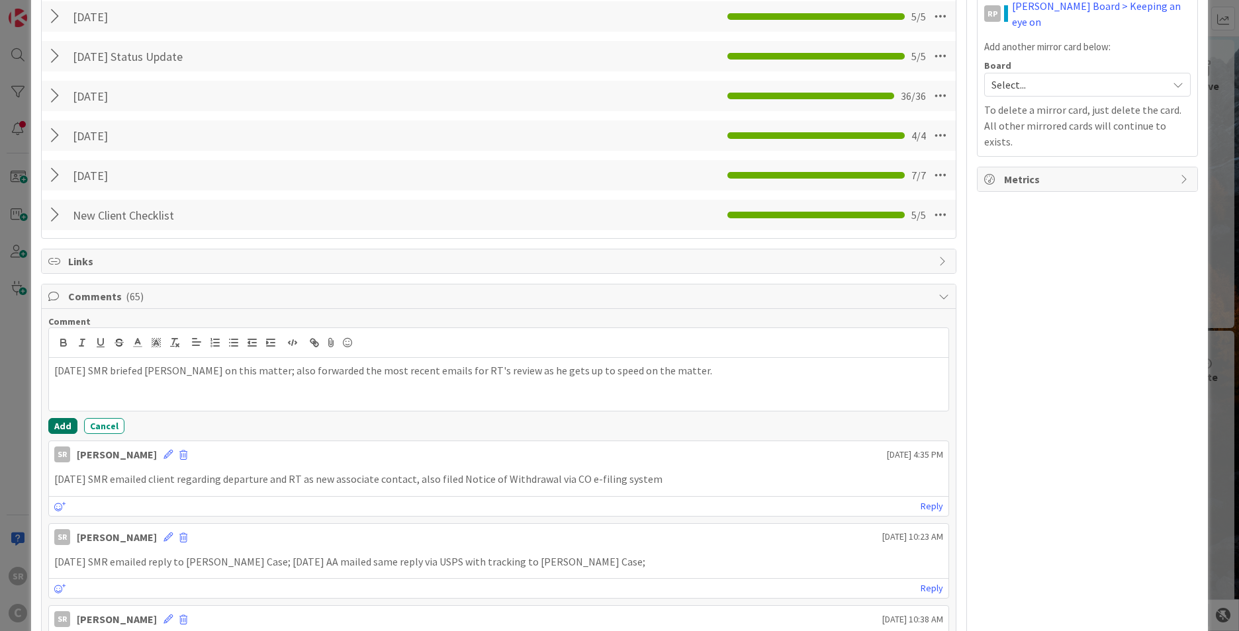
click at [62, 423] on button "Add" at bounding box center [62, 426] width 29 height 16
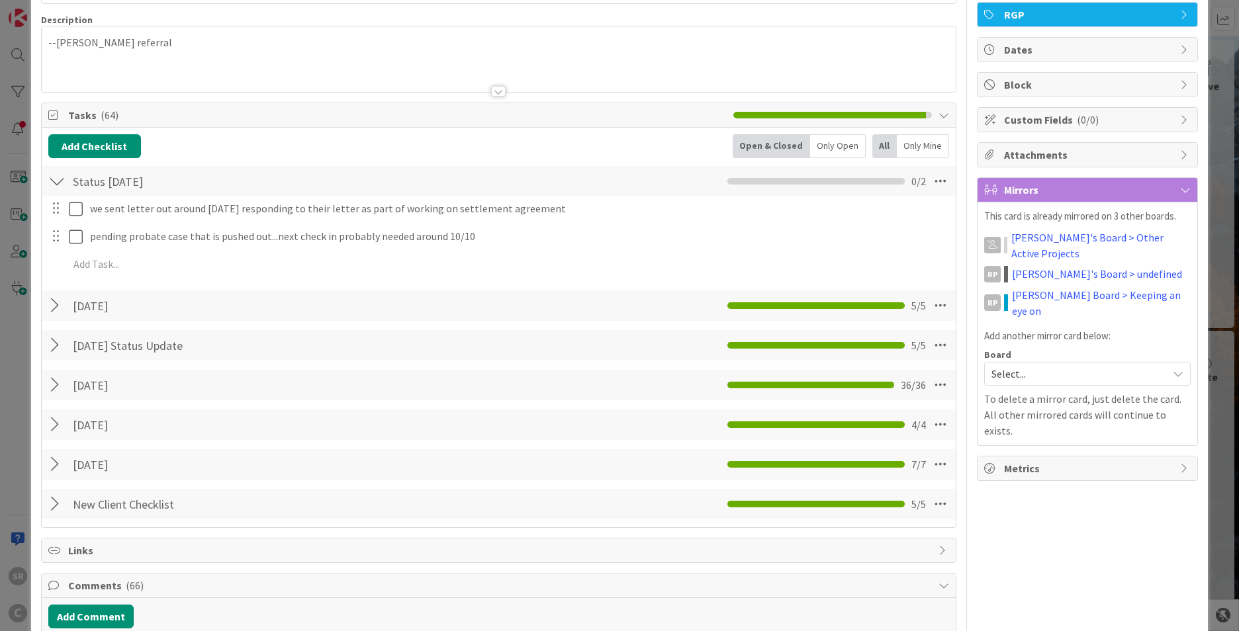
scroll to position [0, 0]
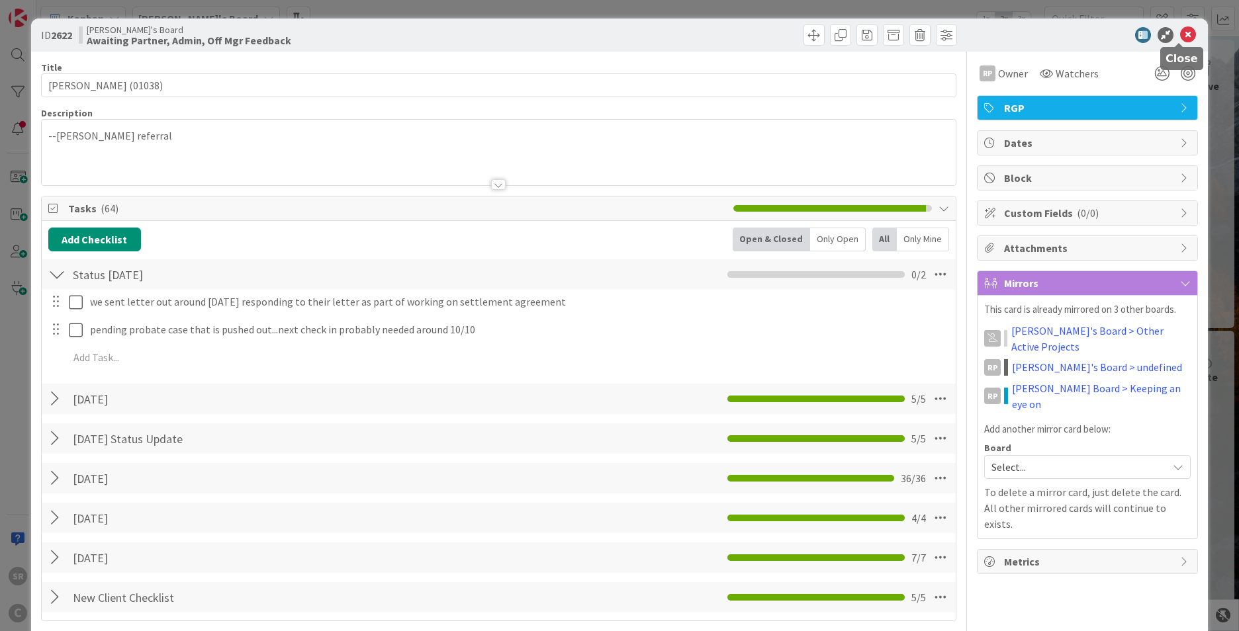
click at [1180, 29] on icon at bounding box center [1188, 35] width 16 height 16
